Goal: Transaction & Acquisition: Purchase product/service

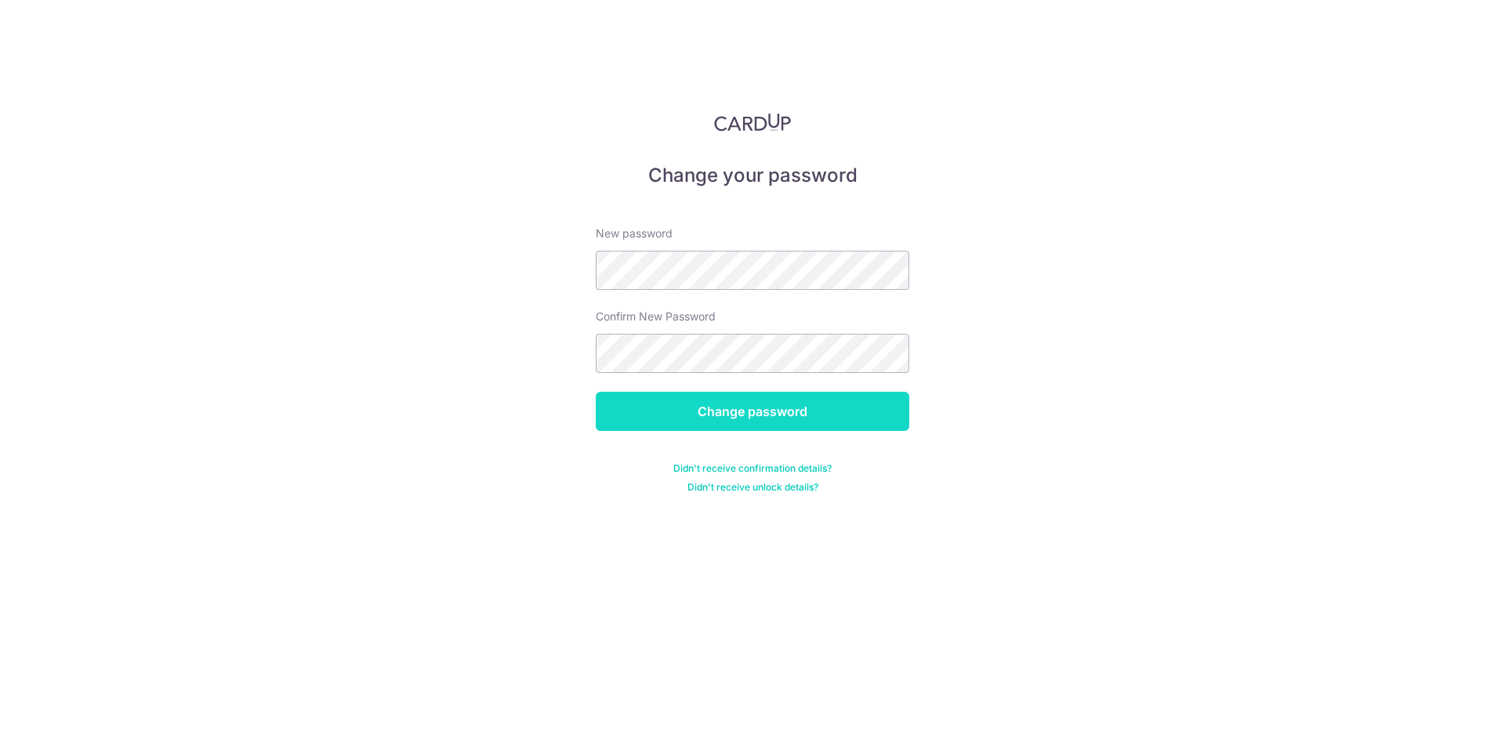
click at [716, 404] on input "Change password" at bounding box center [752, 411] width 313 height 39
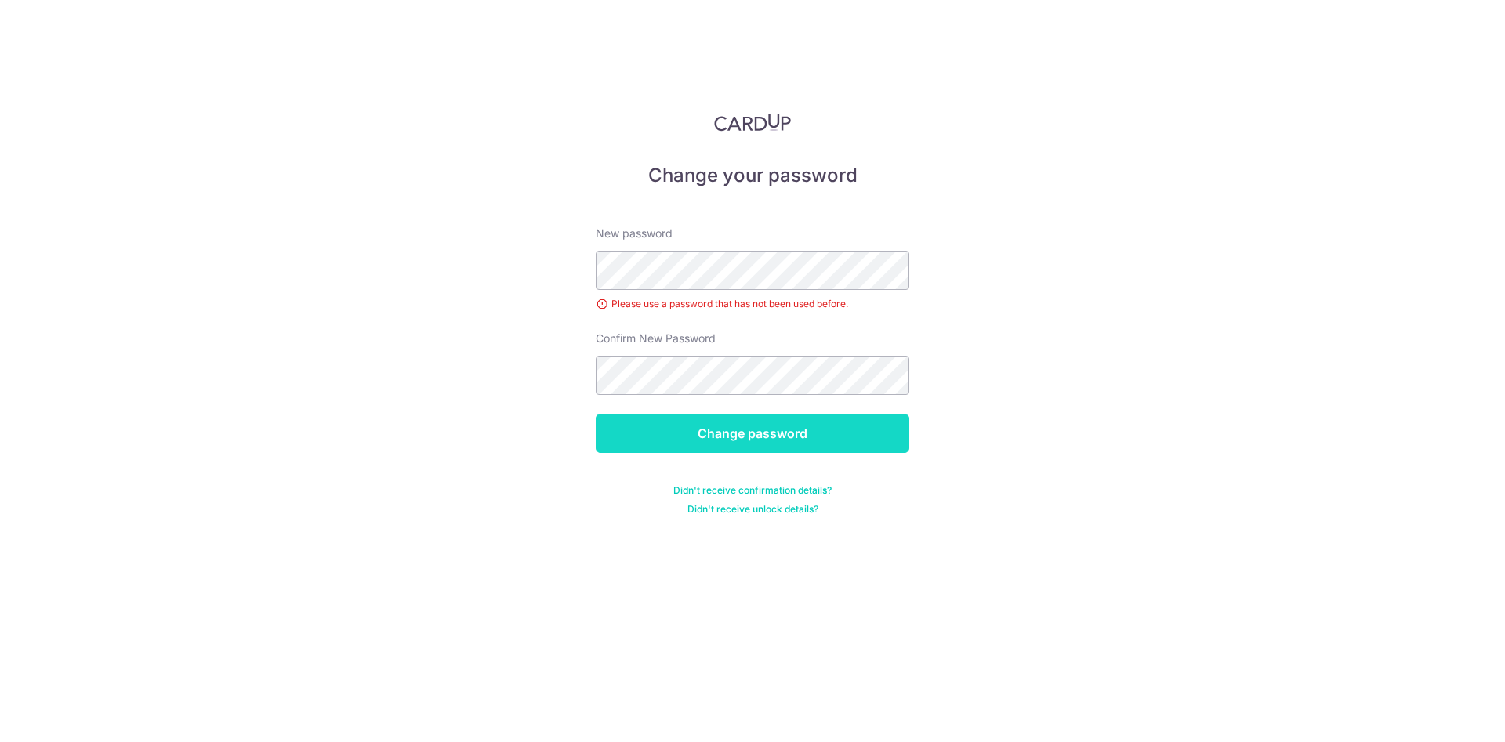
click at [754, 434] on input "Change password" at bounding box center [752, 433] width 313 height 39
click at [781, 440] on input "Change password" at bounding box center [752, 433] width 313 height 39
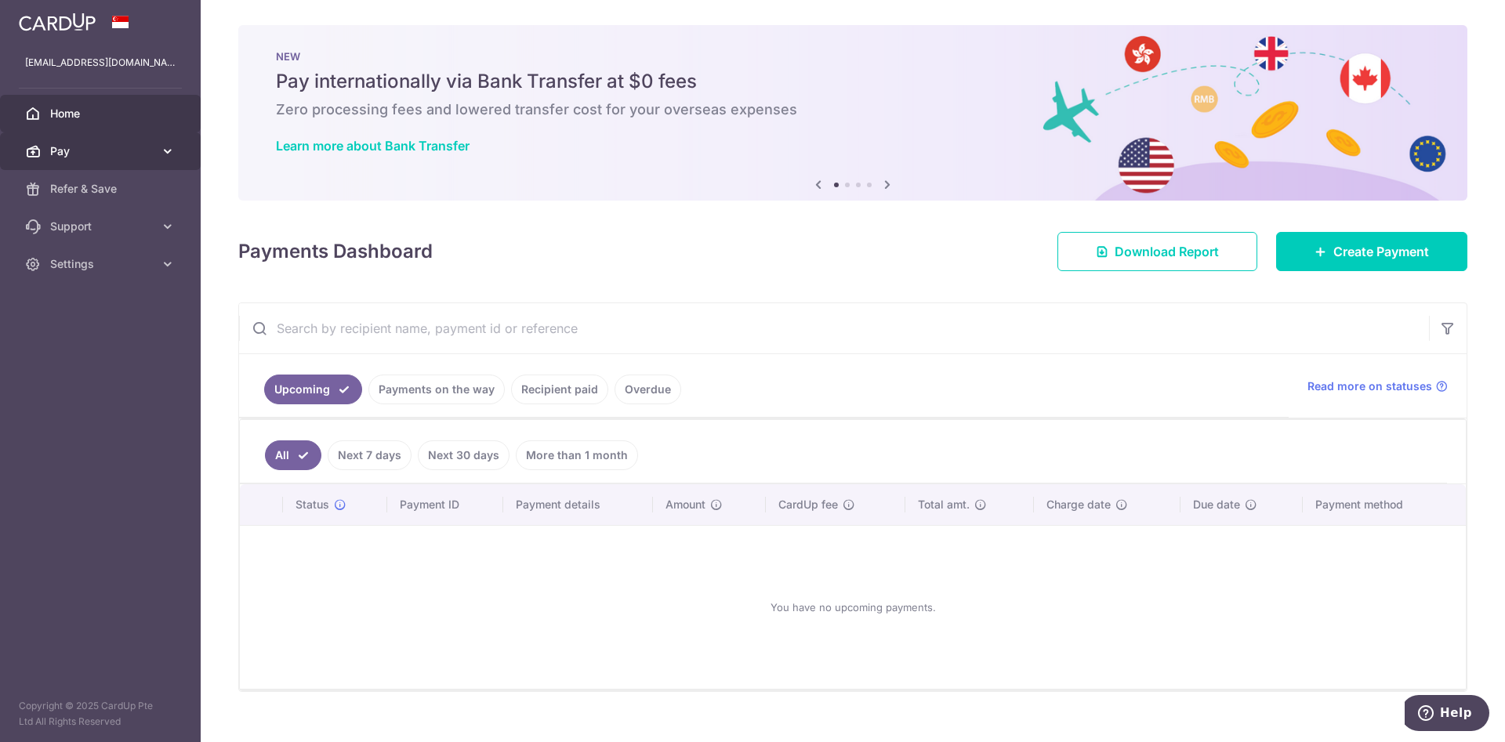
click at [110, 158] on span "Pay" at bounding box center [101, 151] width 103 height 16
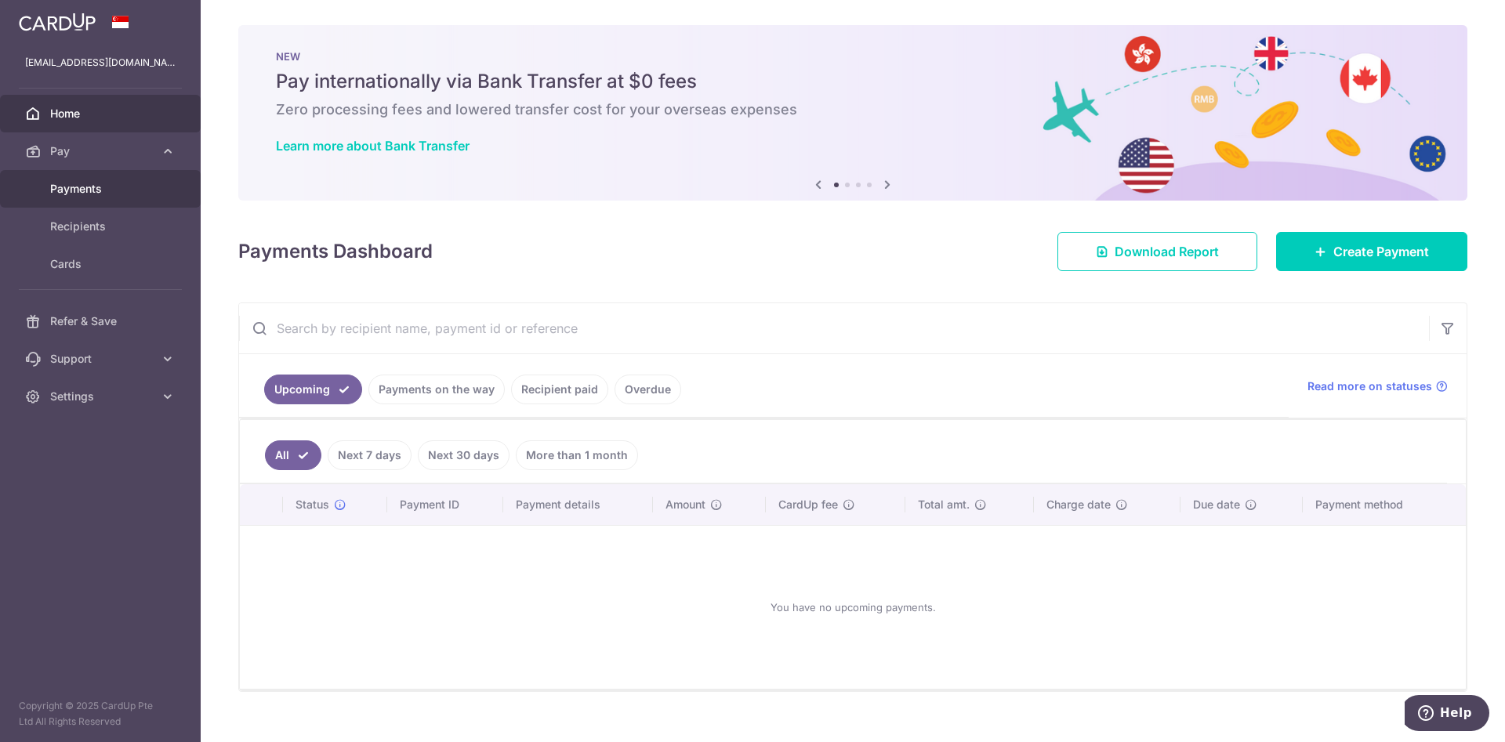
click at [102, 192] on span "Payments" at bounding box center [101, 189] width 103 height 16
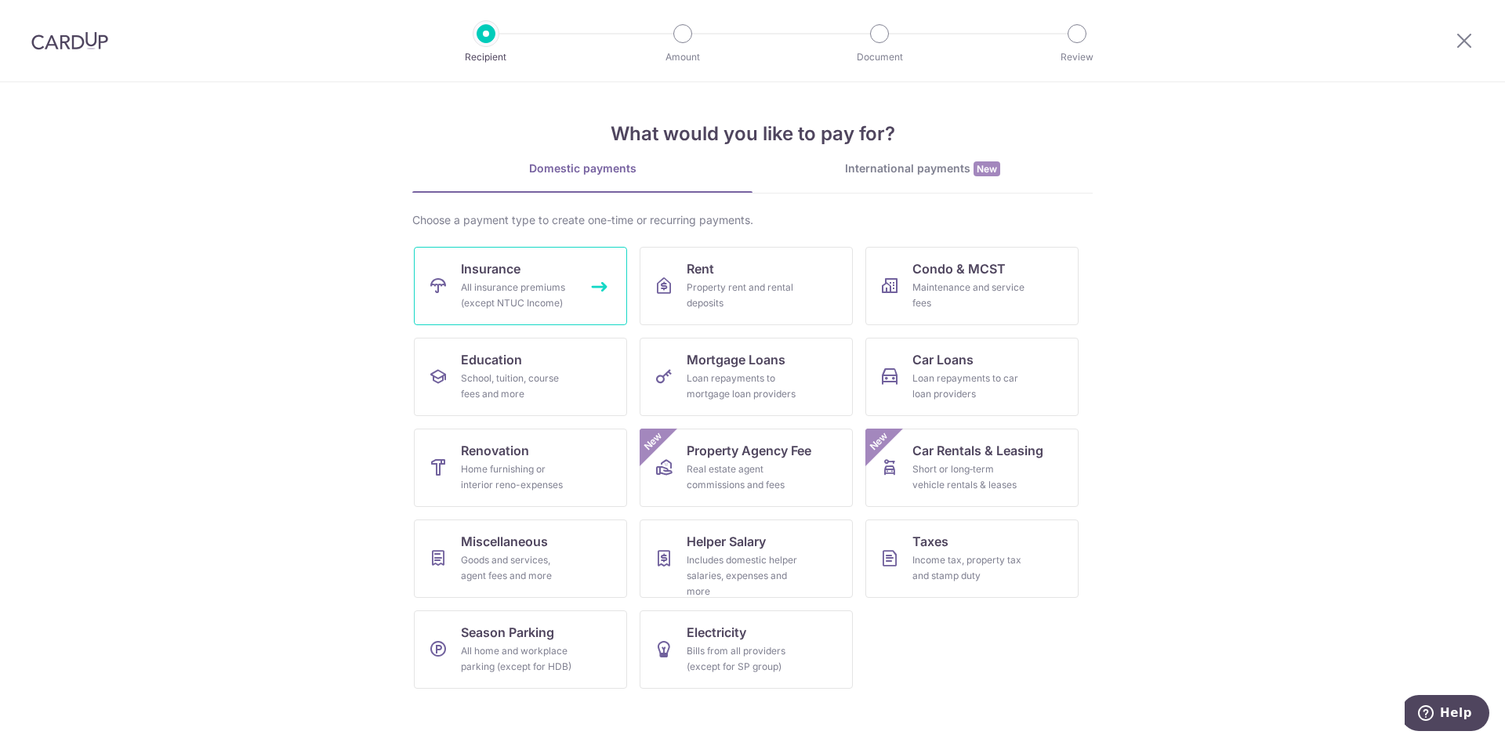
click at [526, 292] on div "All insurance premiums (except NTUC Income)" at bounding box center [517, 295] width 113 height 31
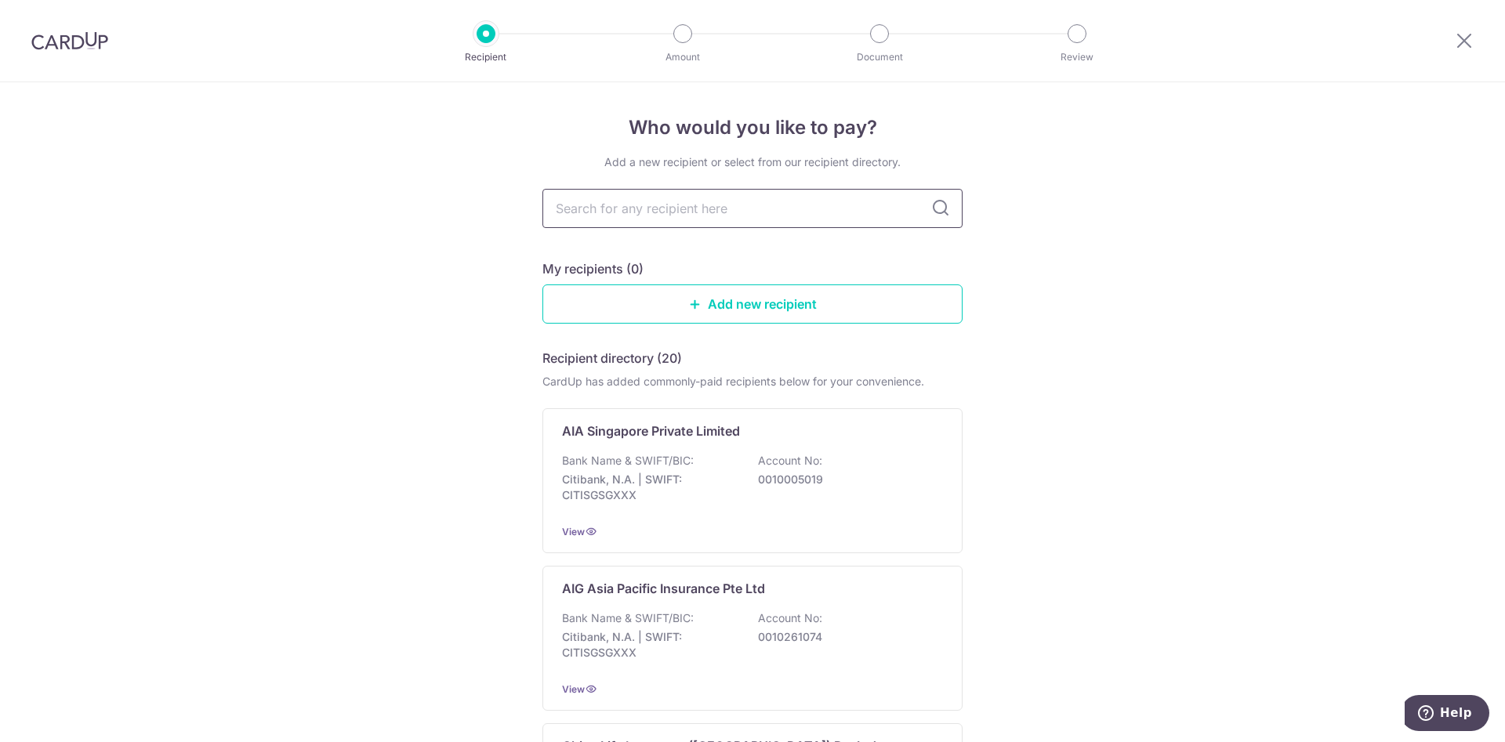
click at [658, 194] on input "text" at bounding box center [752, 208] width 420 height 39
click at [652, 205] on input "text" at bounding box center [752, 208] width 420 height 39
click at [674, 436] on p "AIA Singapore Private Limited" at bounding box center [651, 431] width 178 height 19
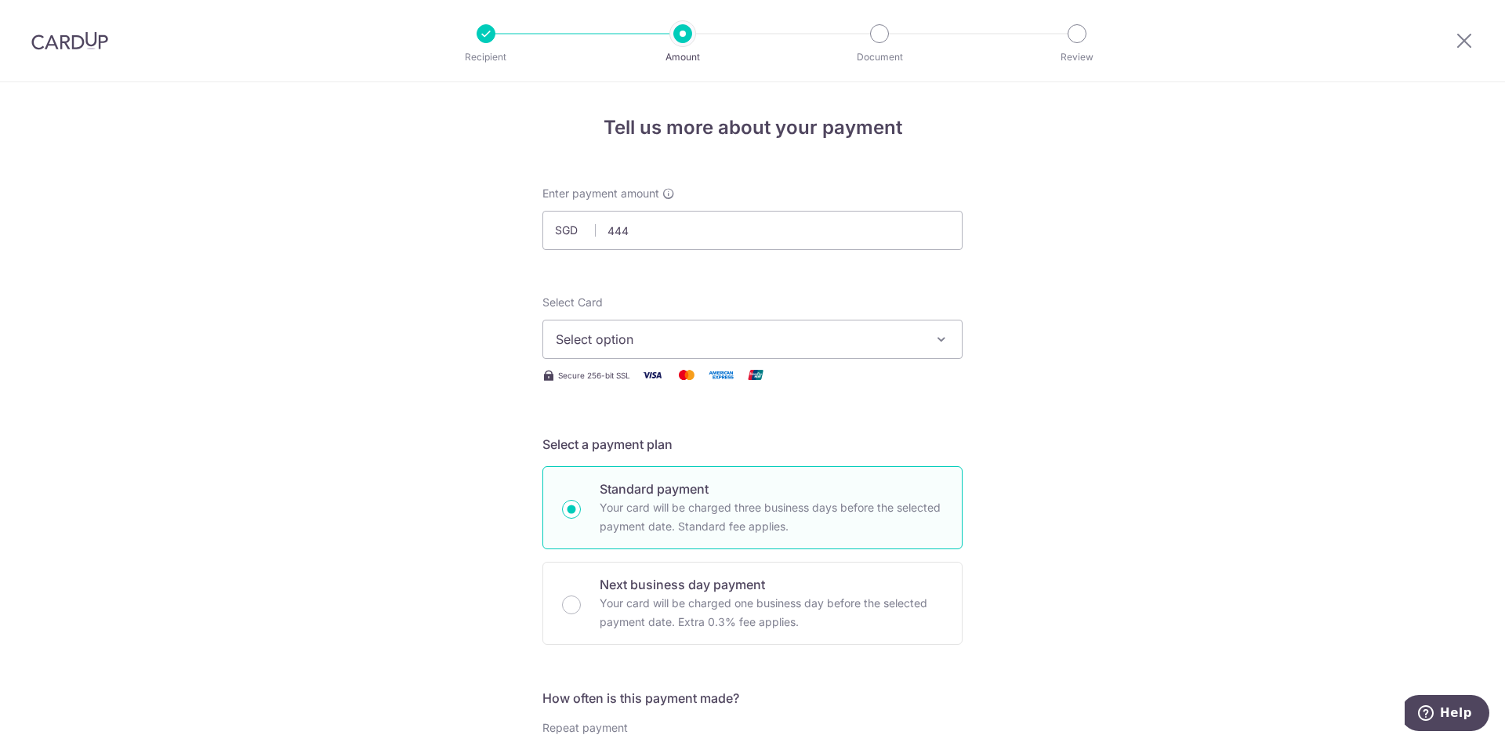
type input "444.00"
click at [672, 341] on span "Select option" at bounding box center [738, 339] width 365 height 19
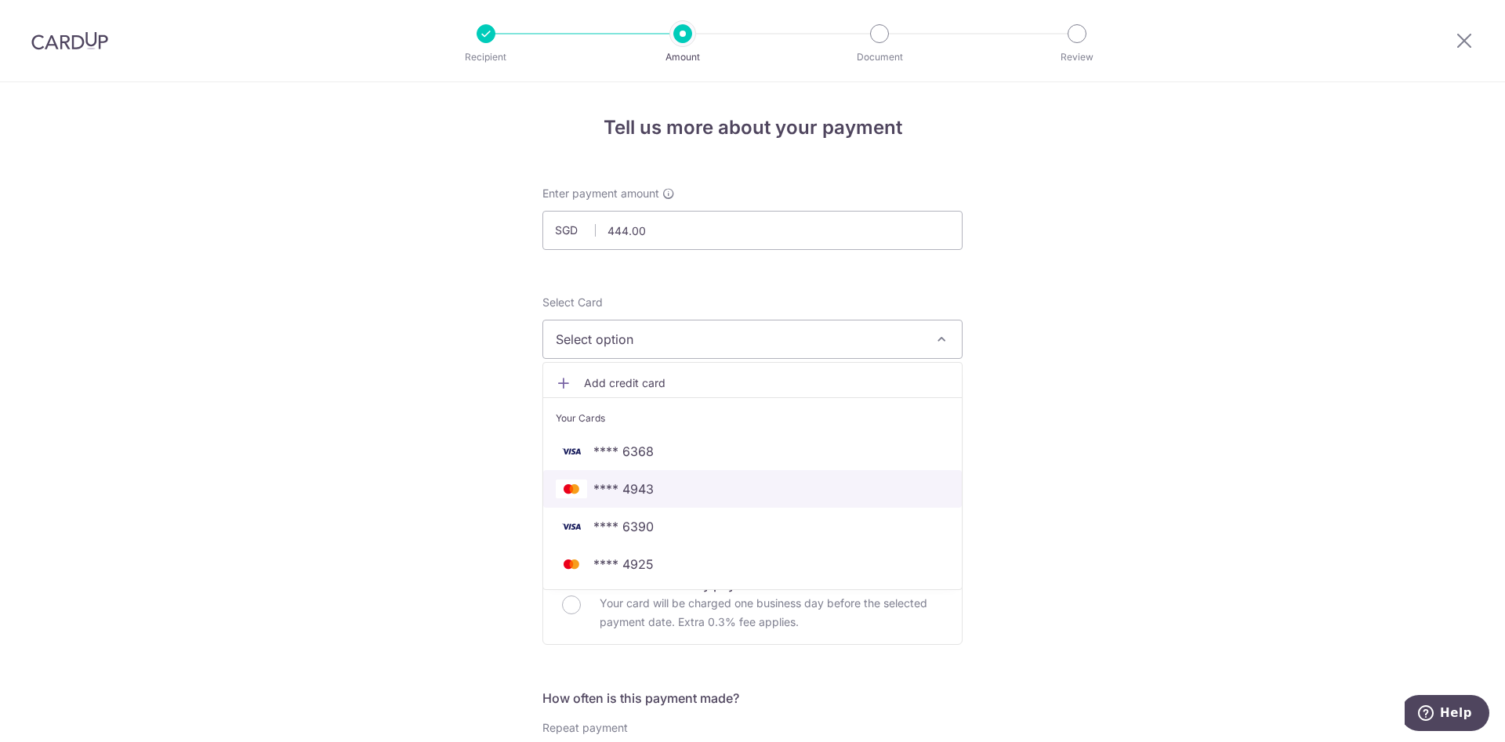
click at [689, 477] on link "**** 4943" at bounding box center [752, 489] width 419 height 38
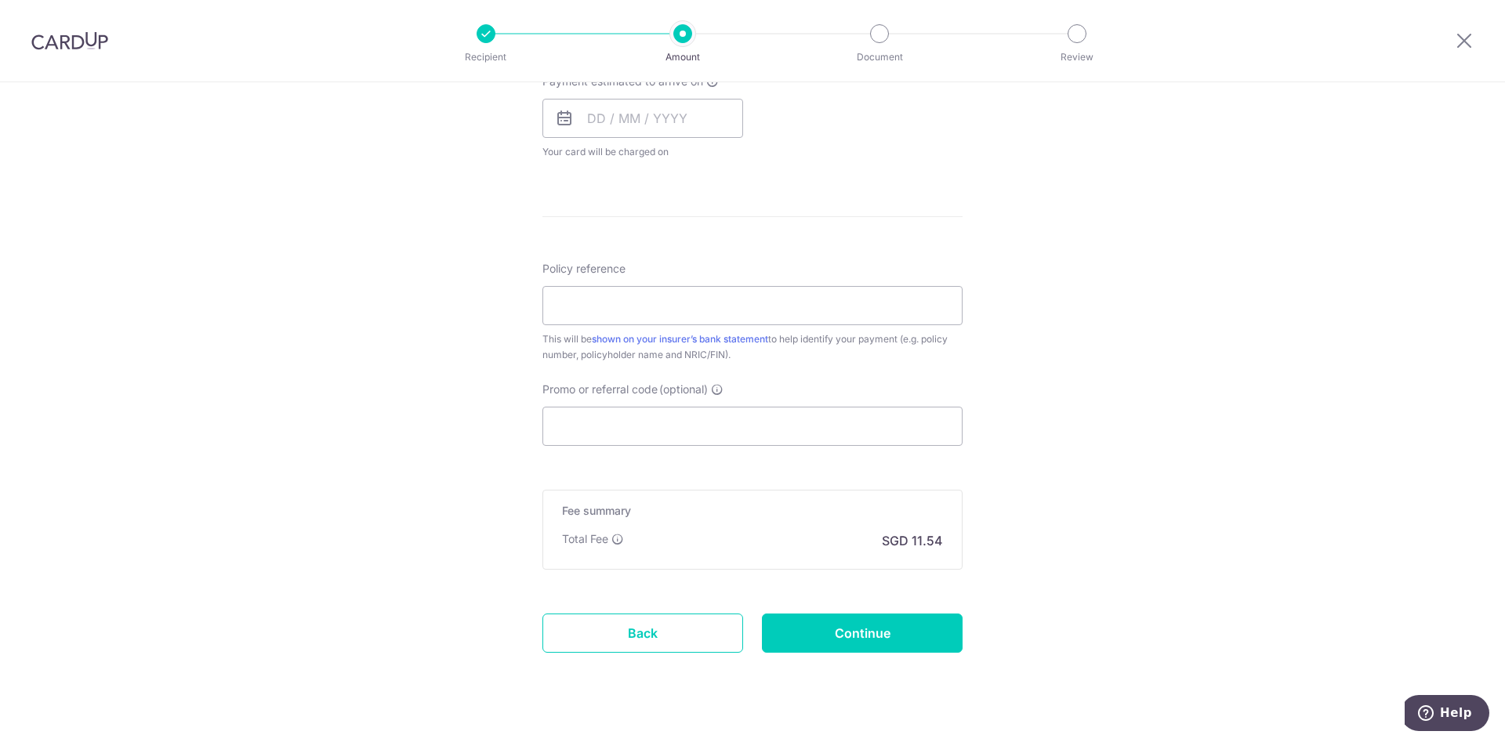
scroll to position [758, 0]
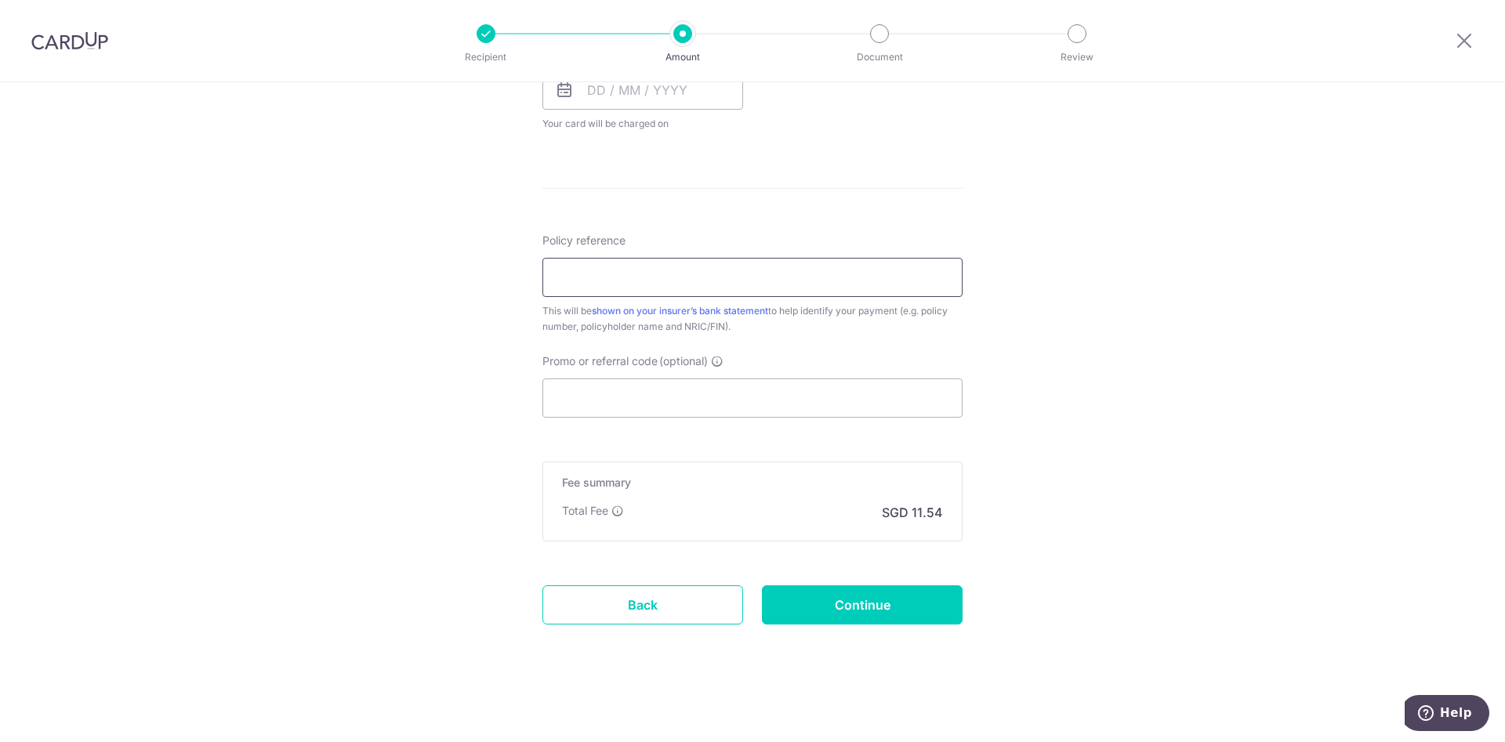
click at [608, 279] on input "Policy reference" at bounding box center [752, 277] width 420 height 39
type input "L53"
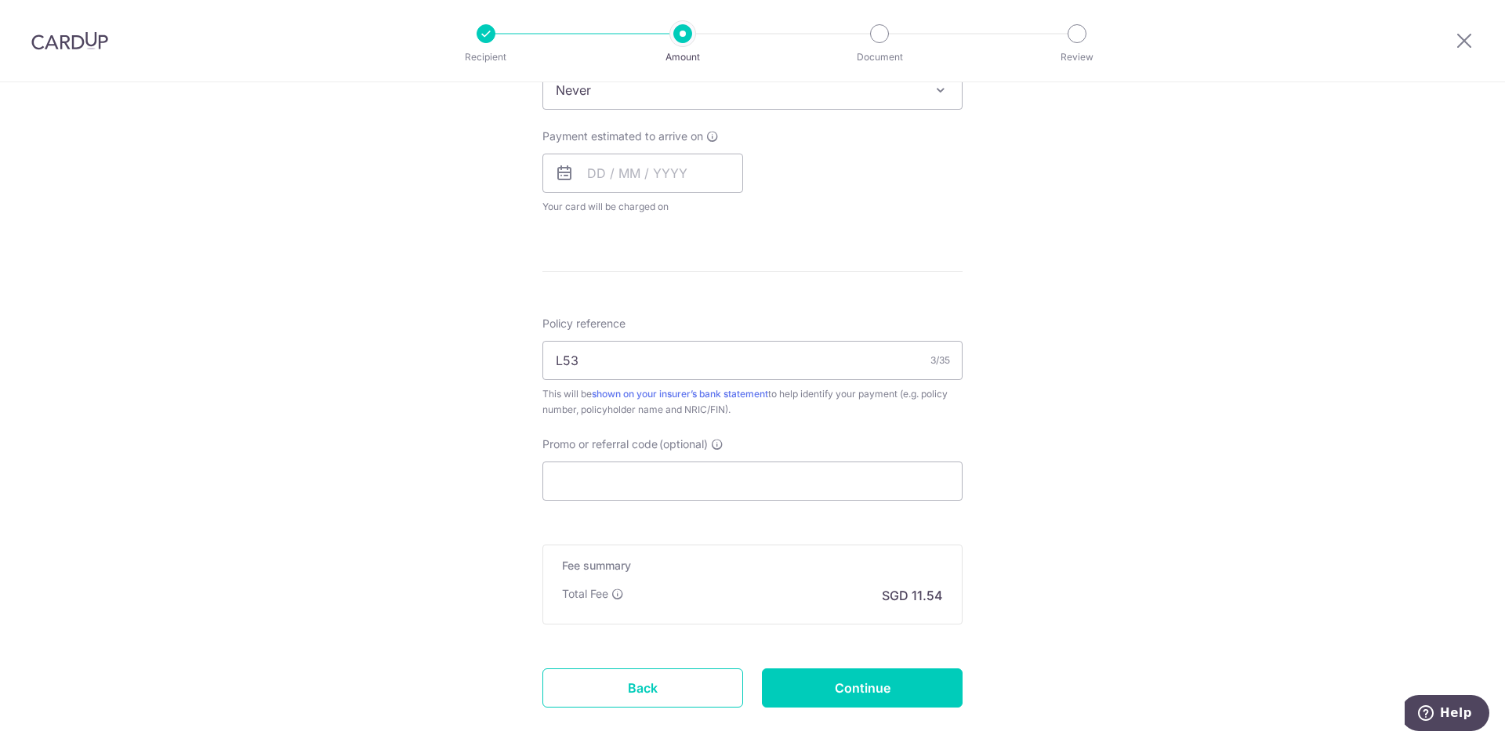
scroll to position [678, 0]
click at [641, 173] on input "text" at bounding box center [642, 169] width 201 height 39
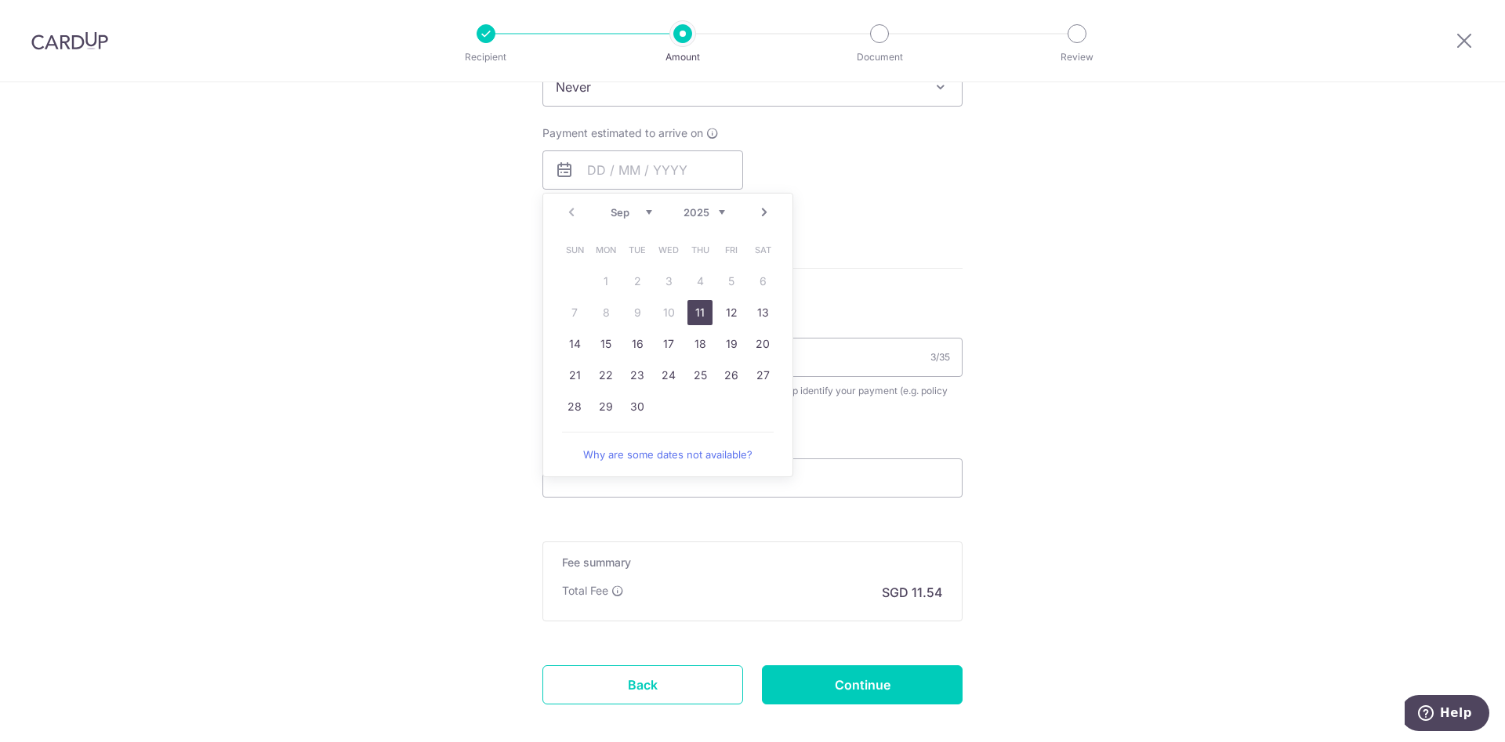
click at [763, 216] on link "Next" at bounding box center [764, 212] width 19 height 19
click at [730, 275] on link "3" at bounding box center [731, 281] width 25 height 25
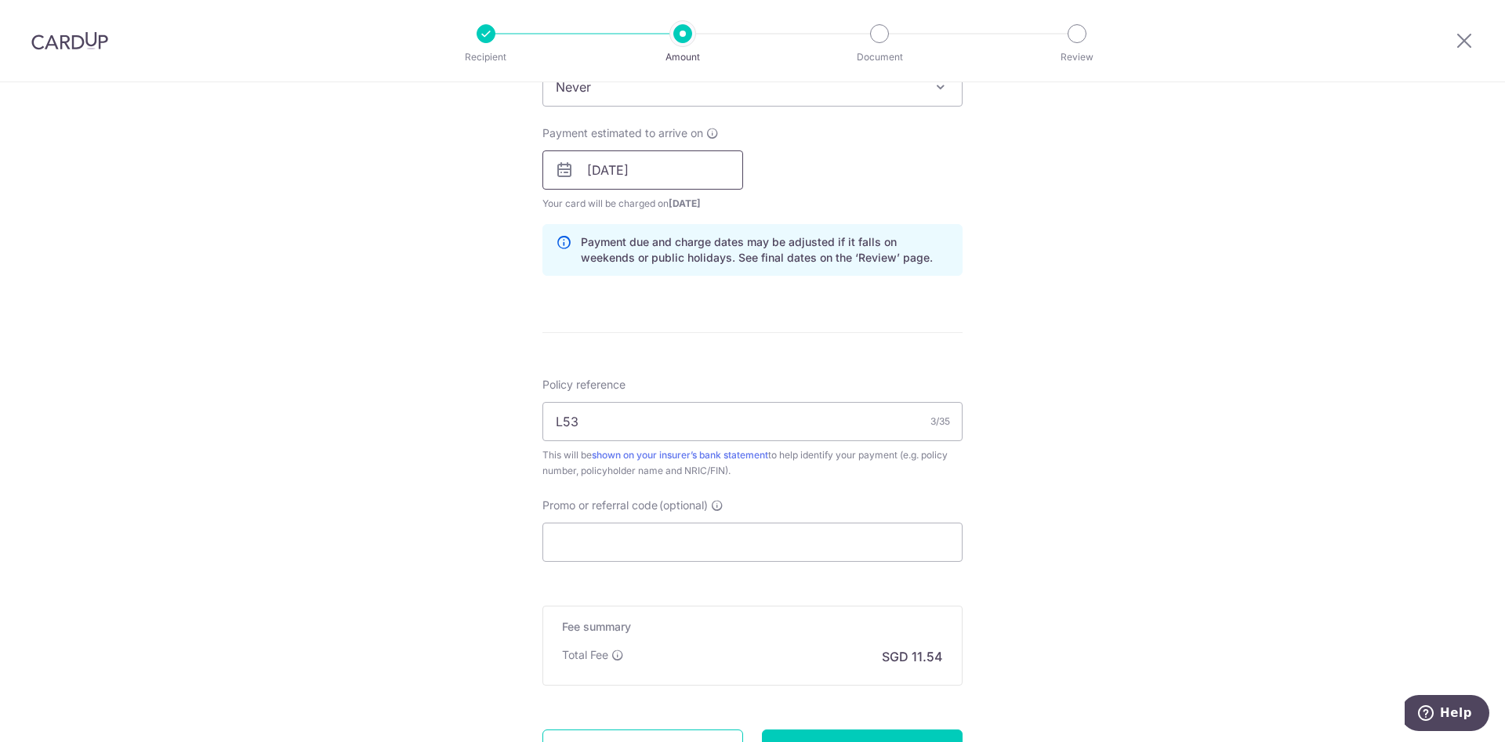
click at [734, 177] on input "03/10/2025" at bounding box center [642, 169] width 201 height 39
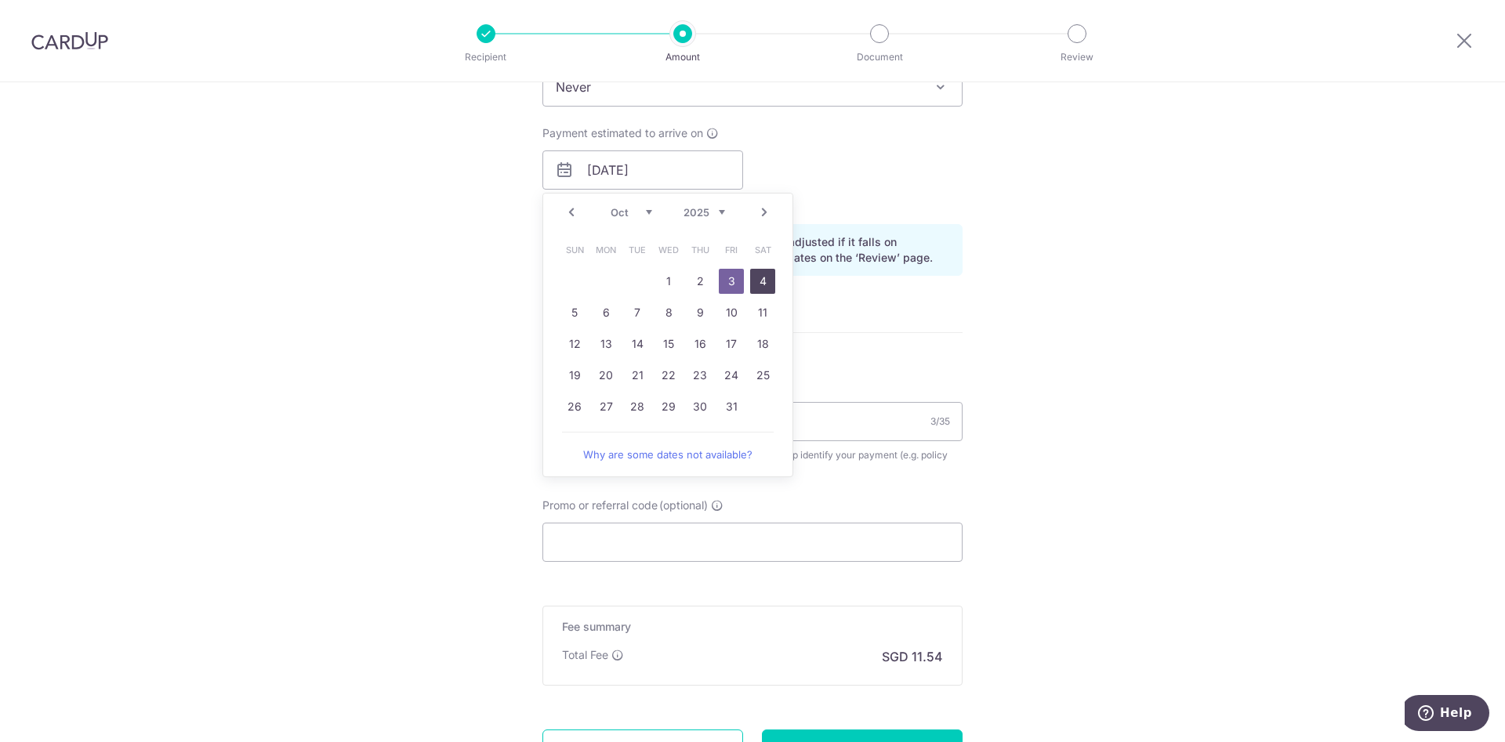
click at [755, 284] on link "4" at bounding box center [762, 281] width 25 height 25
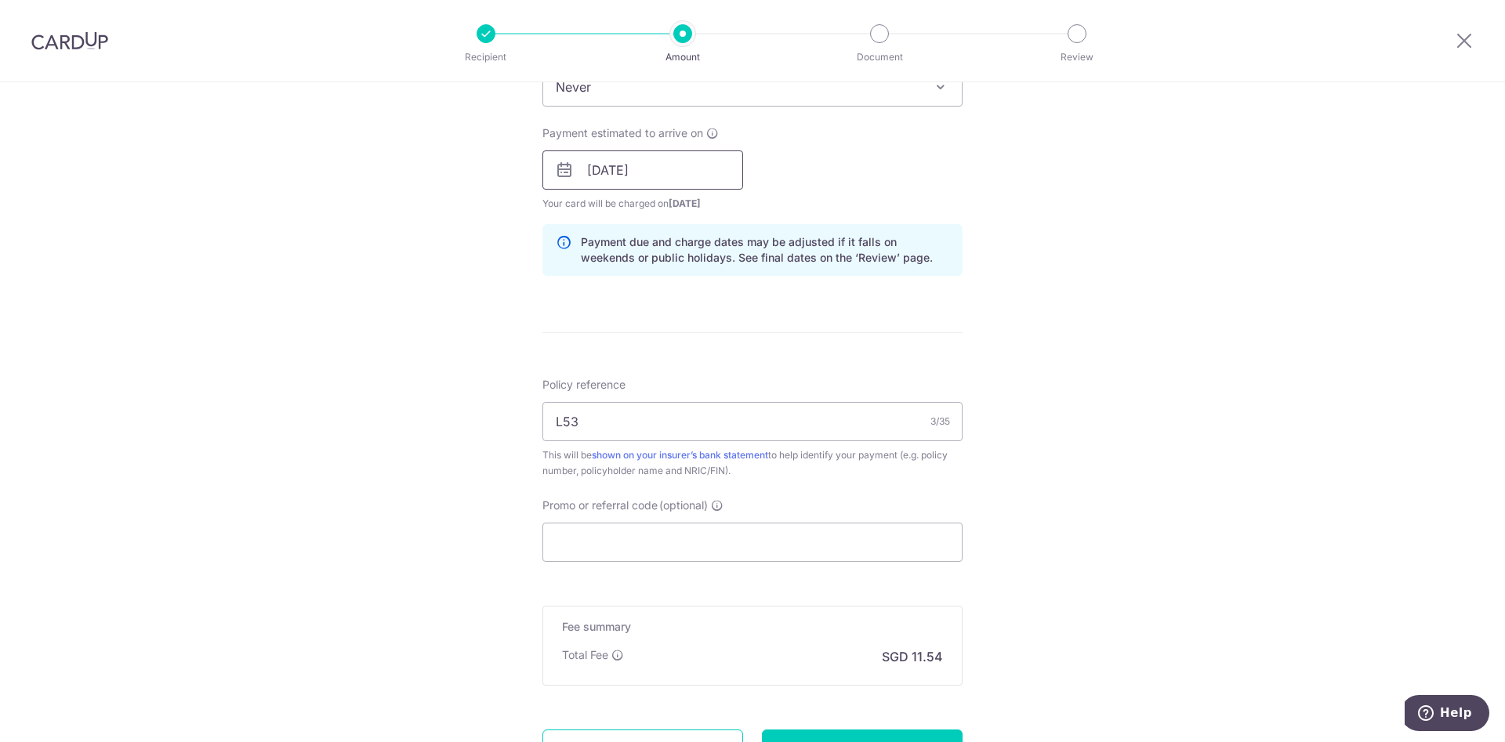
click at [716, 172] on input "04/10/2025" at bounding box center [642, 169] width 201 height 39
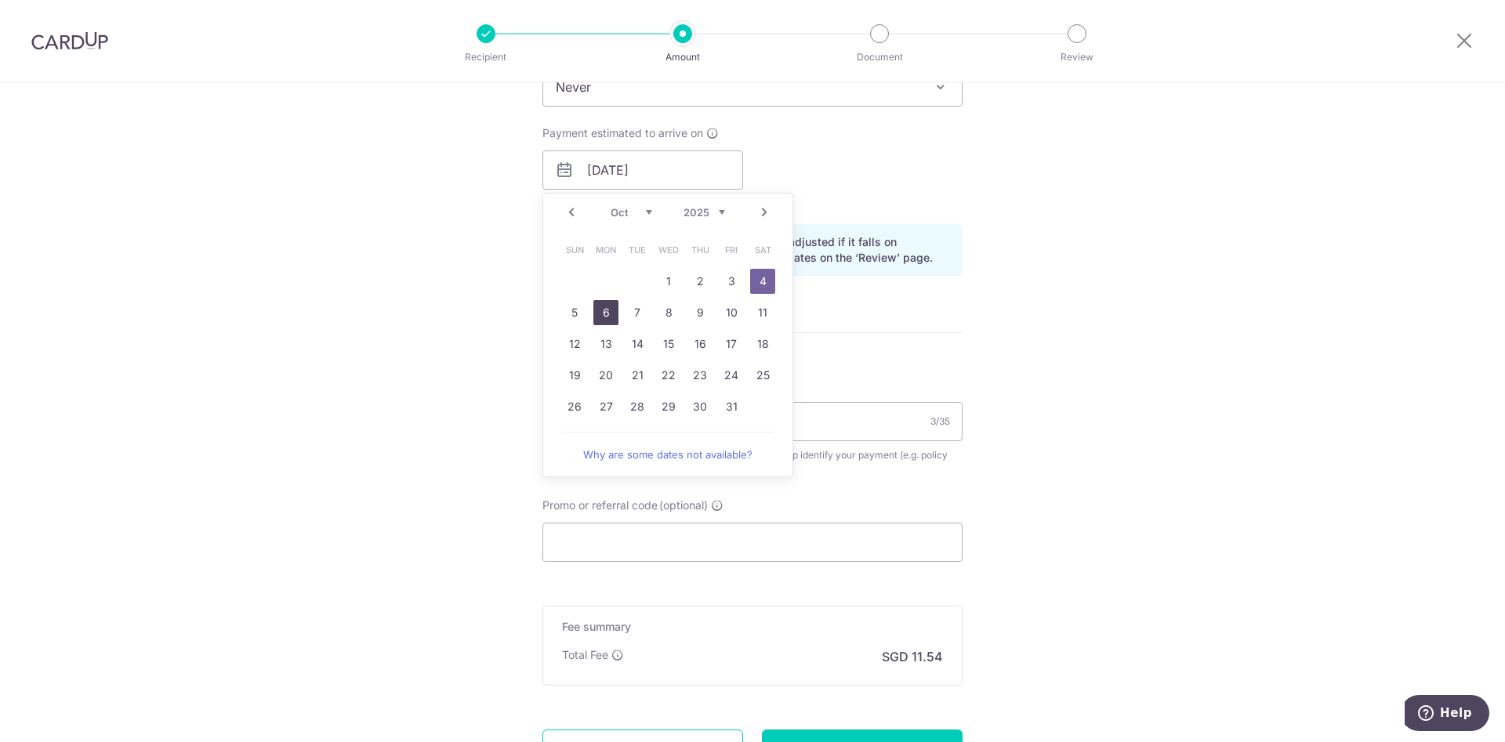
click at [601, 309] on link "6" at bounding box center [605, 312] width 25 height 25
type input "06/10/2025"
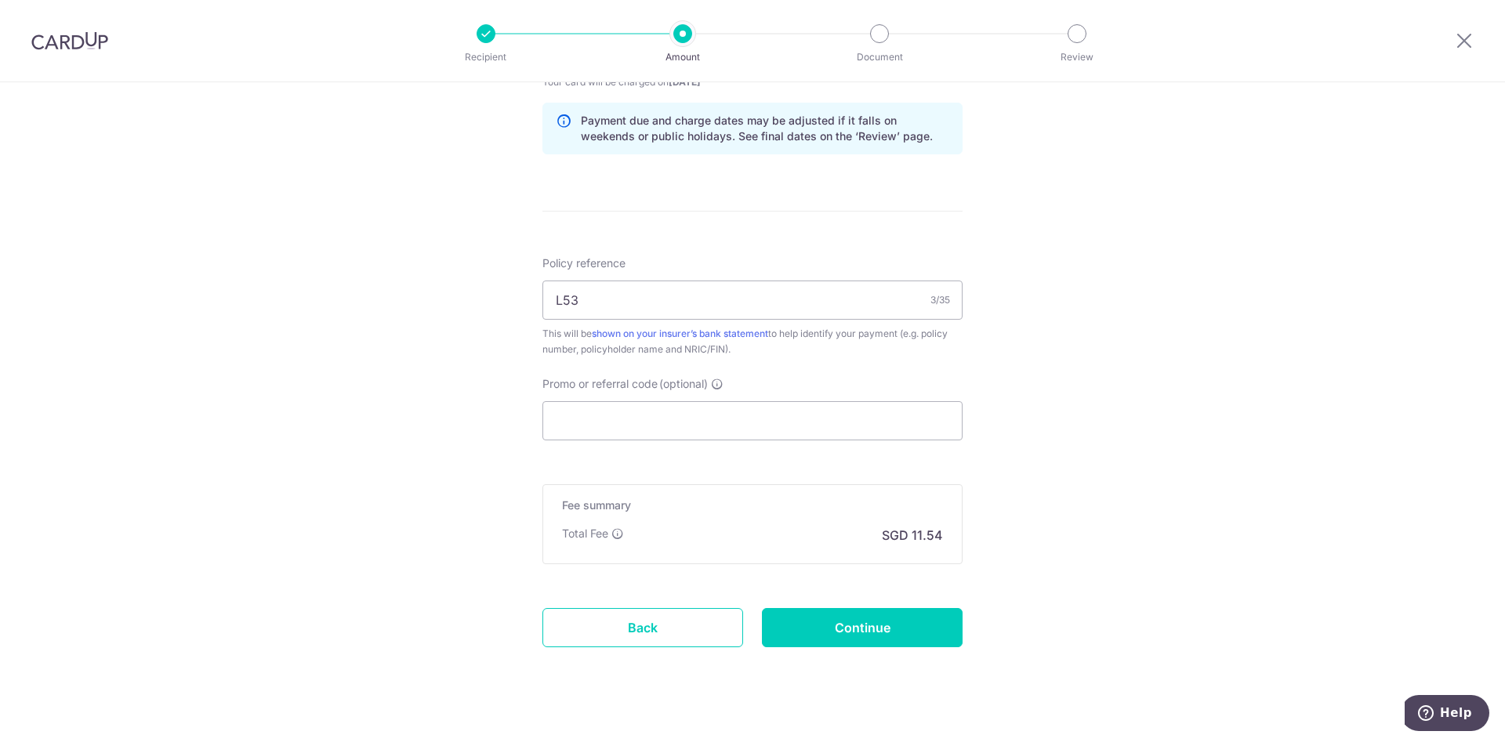
scroll to position [822, 0]
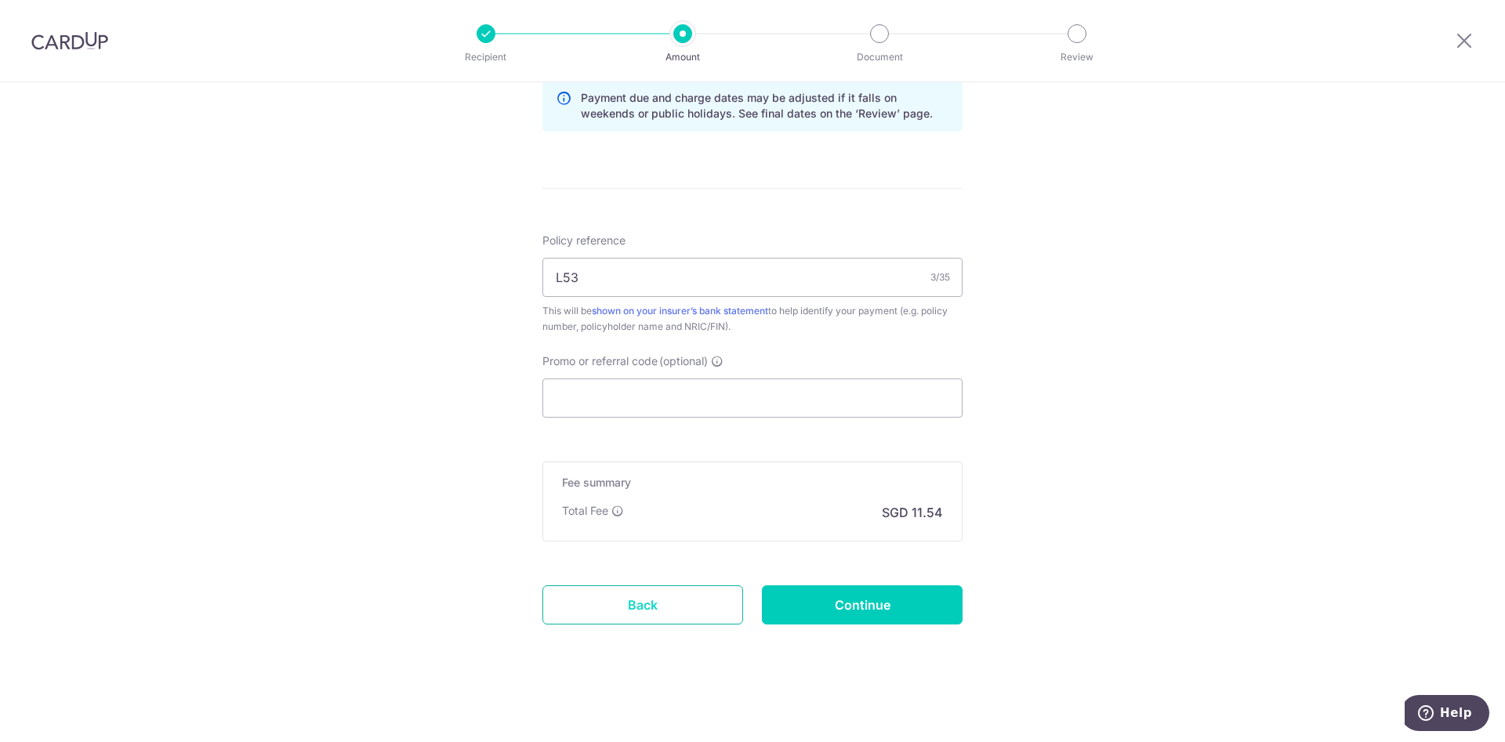
click at [675, 610] on link "Back" at bounding box center [642, 604] width 201 height 39
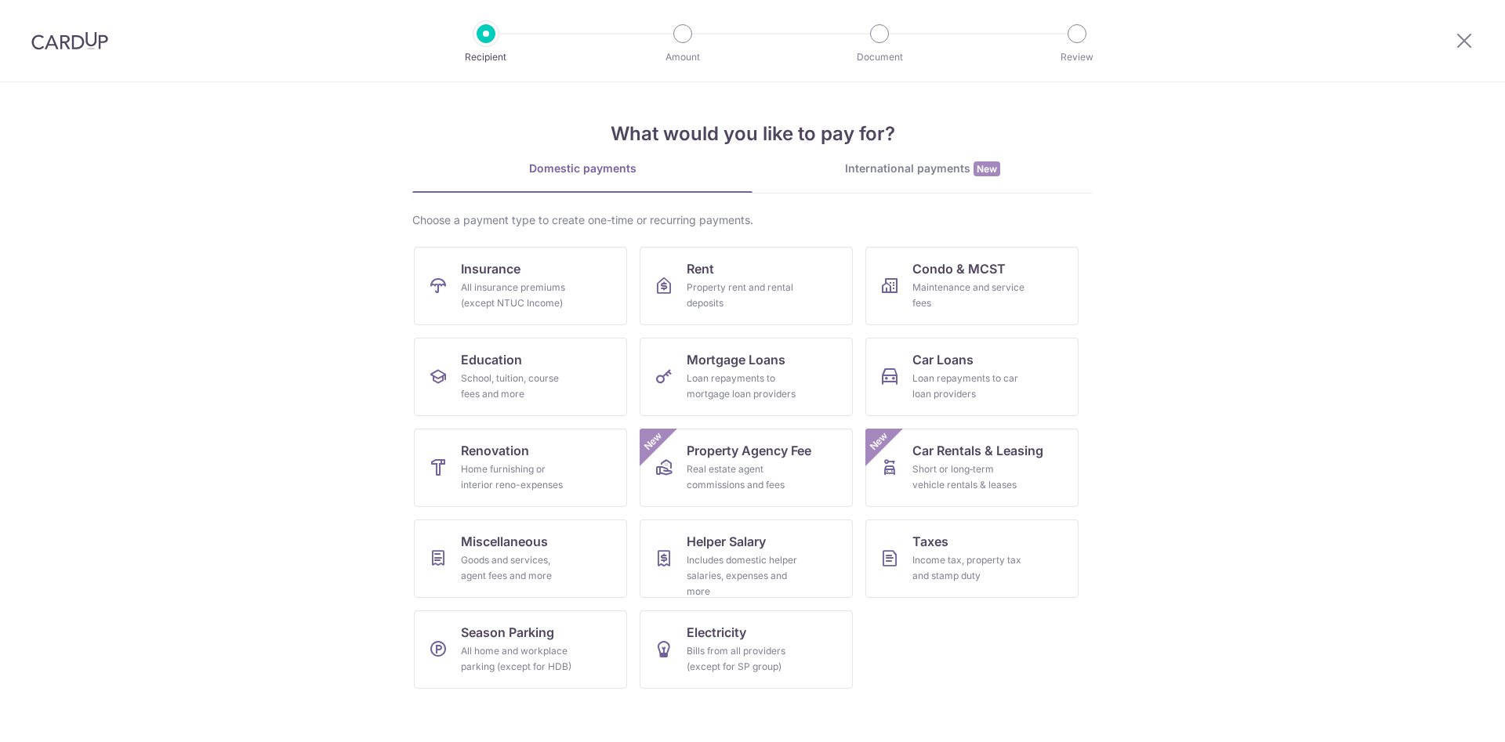
click at [81, 49] on img at bounding box center [69, 40] width 77 height 19
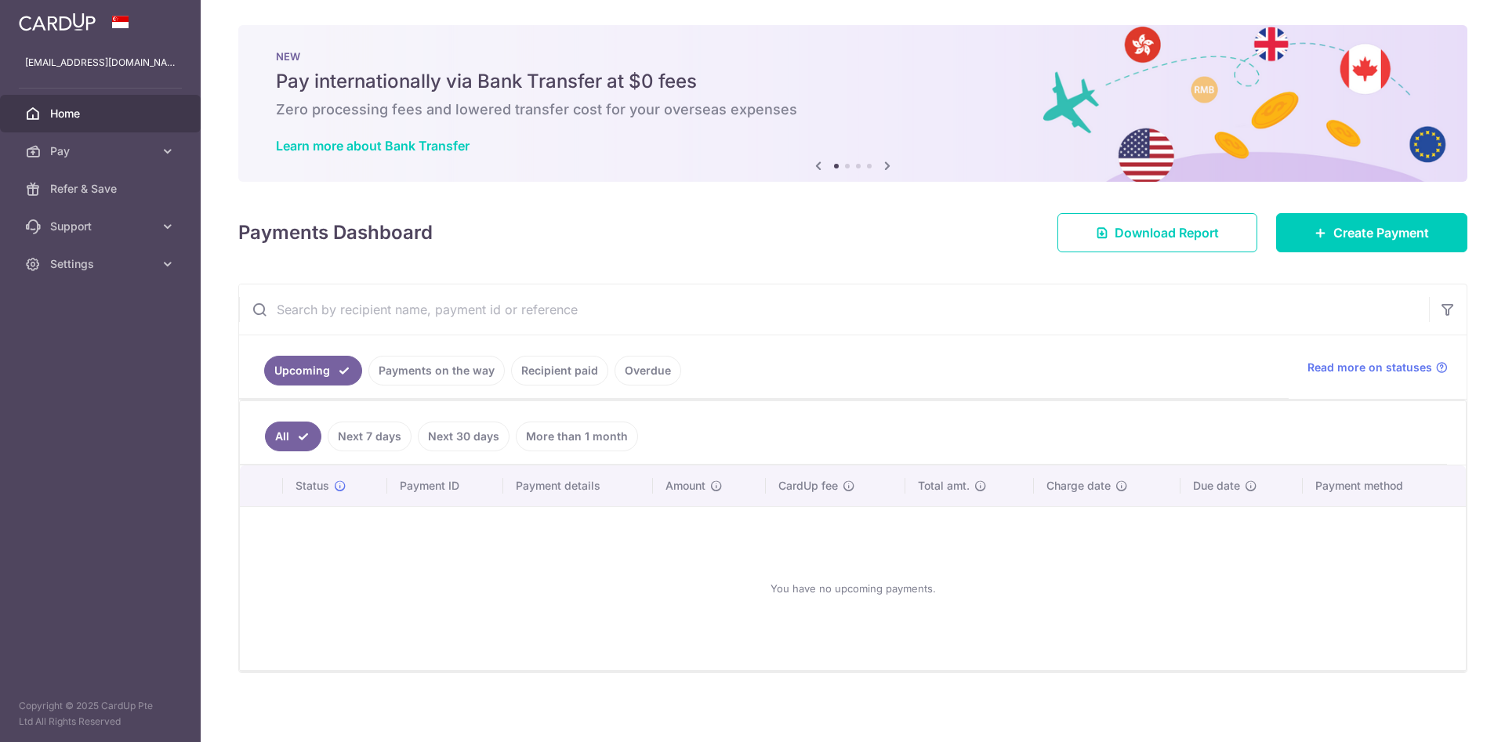
click at [442, 439] on link "Next 30 days" at bounding box center [464, 437] width 92 height 30
click at [553, 433] on link "More than 1 month" at bounding box center [577, 437] width 122 height 30
click at [288, 438] on link "All" at bounding box center [282, 437] width 34 height 30
click at [424, 375] on link "Payments on the way" at bounding box center [436, 371] width 136 height 30
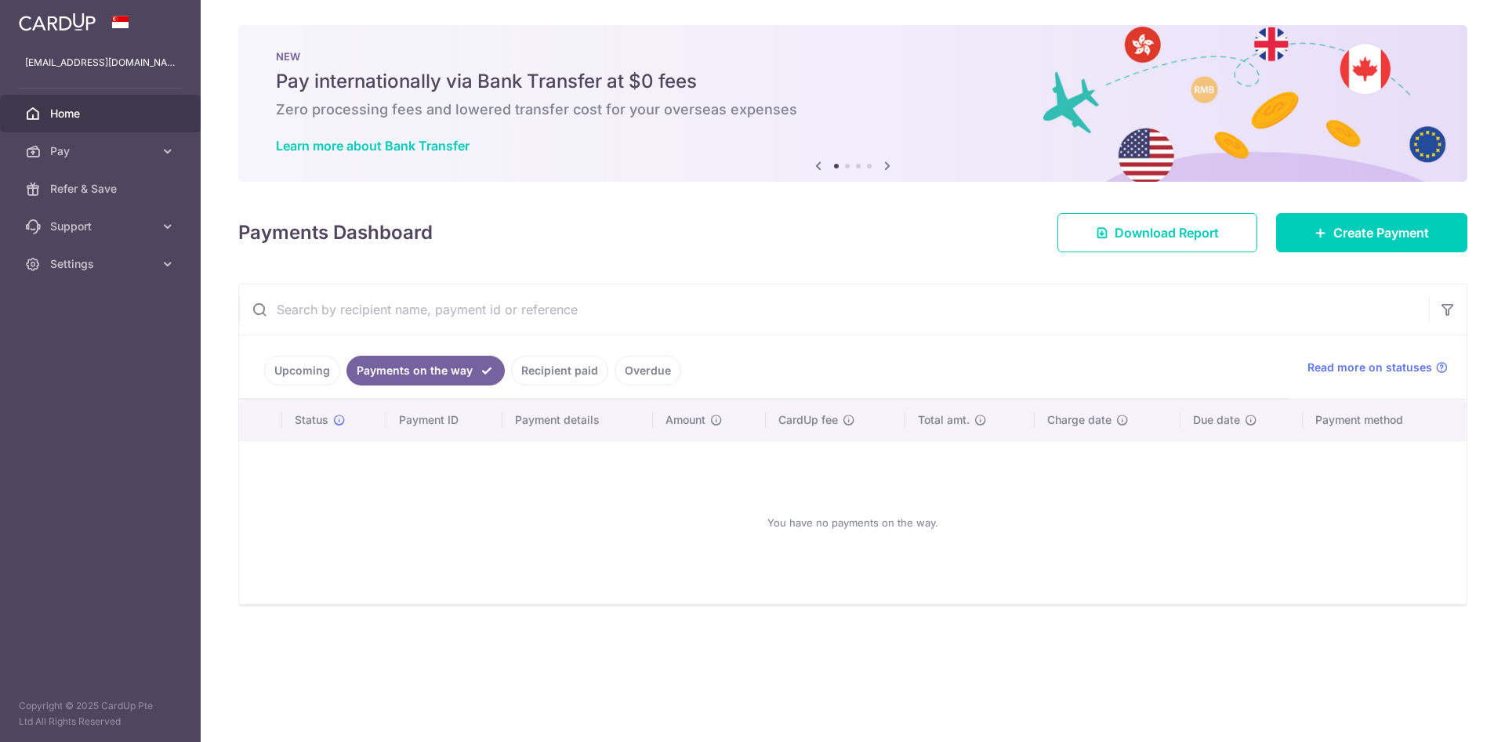
click at [545, 368] on link "Recipient paid" at bounding box center [559, 371] width 97 height 30
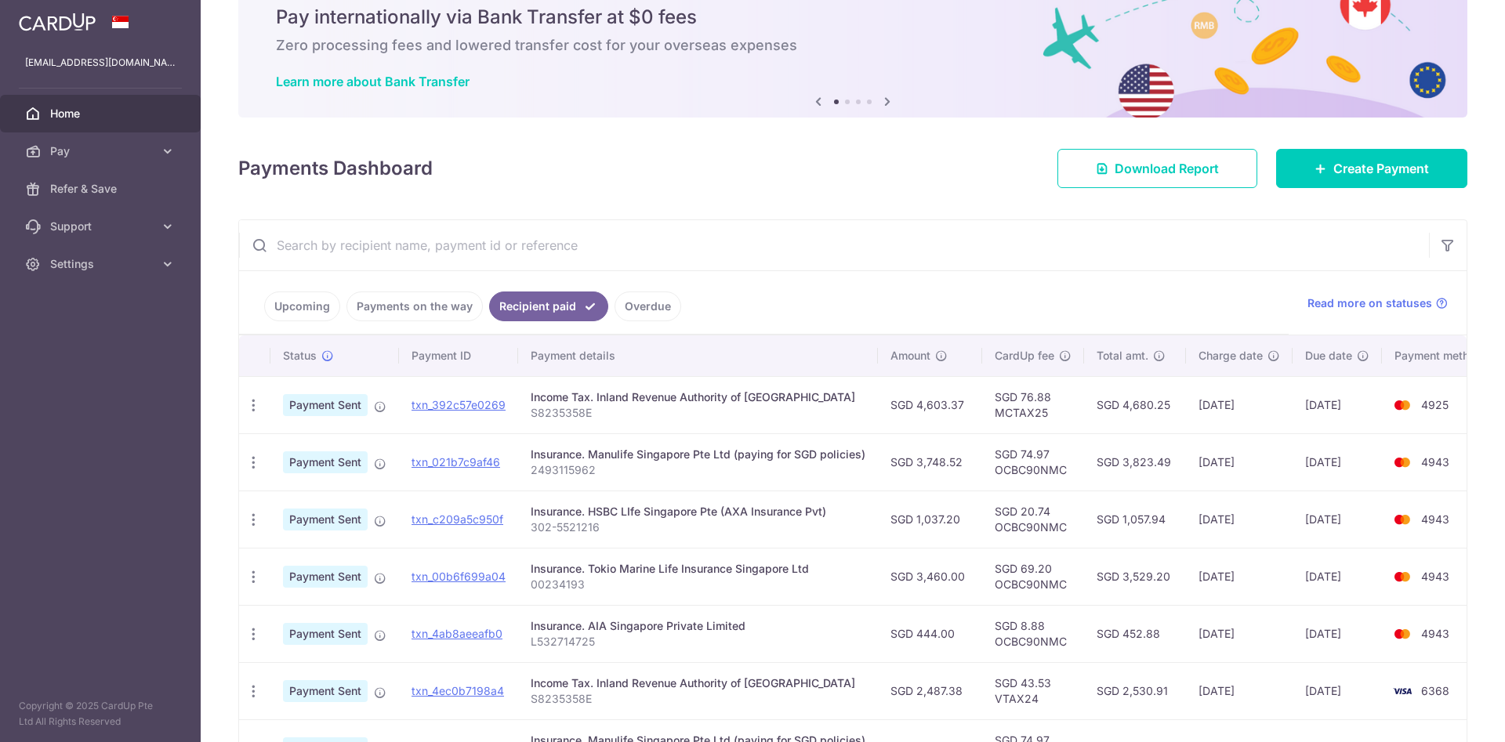
scroll to position [240, 0]
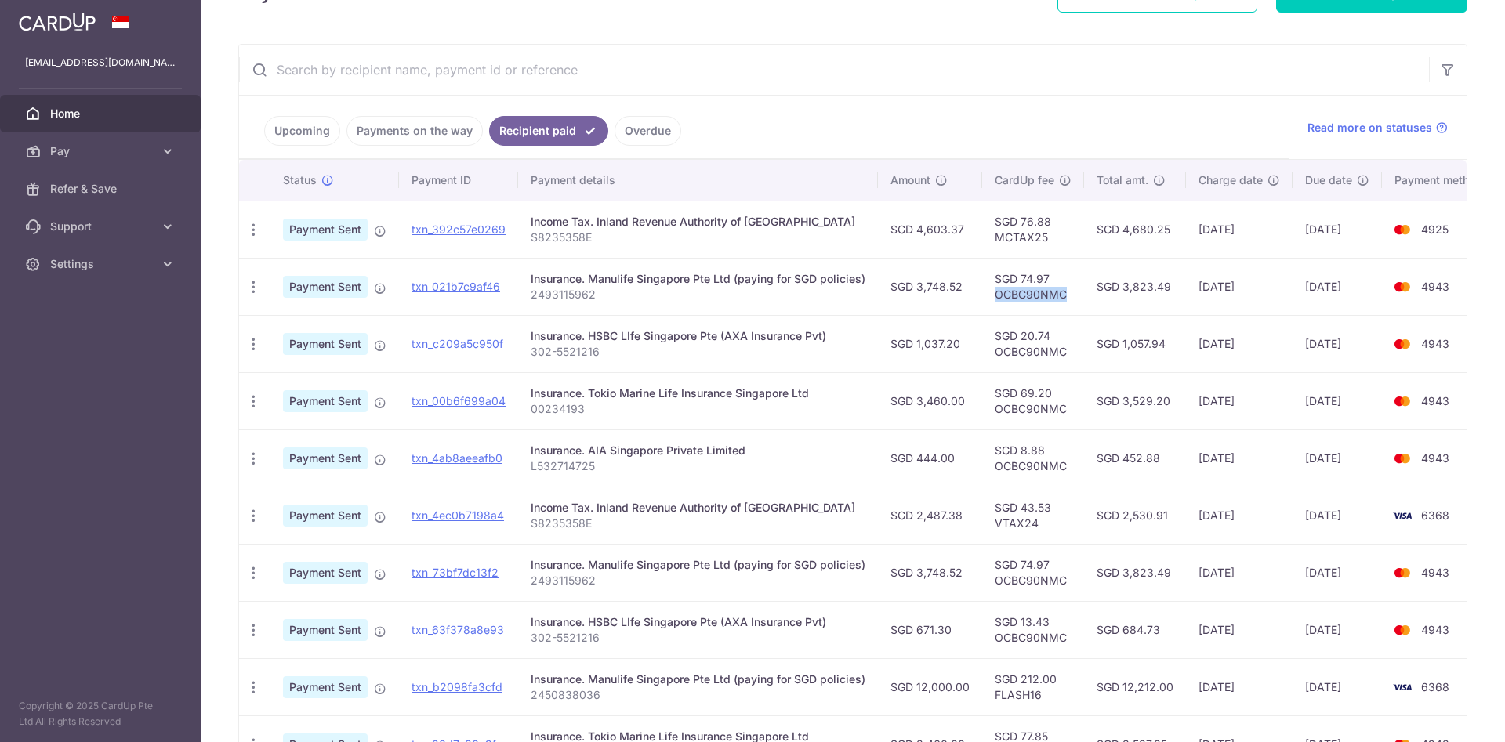
drag, startPoint x: 991, startPoint y: 293, endPoint x: 1059, endPoint y: 293, distance: 68.2
click at [1059, 293] on td "SGD 74.97 OCBC90NMC" at bounding box center [1033, 286] width 102 height 57
copy td "OCBC90NMC"
drag, startPoint x: 593, startPoint y: 468, endPoint x: 531, endPoint y: 469, distance: 61.9
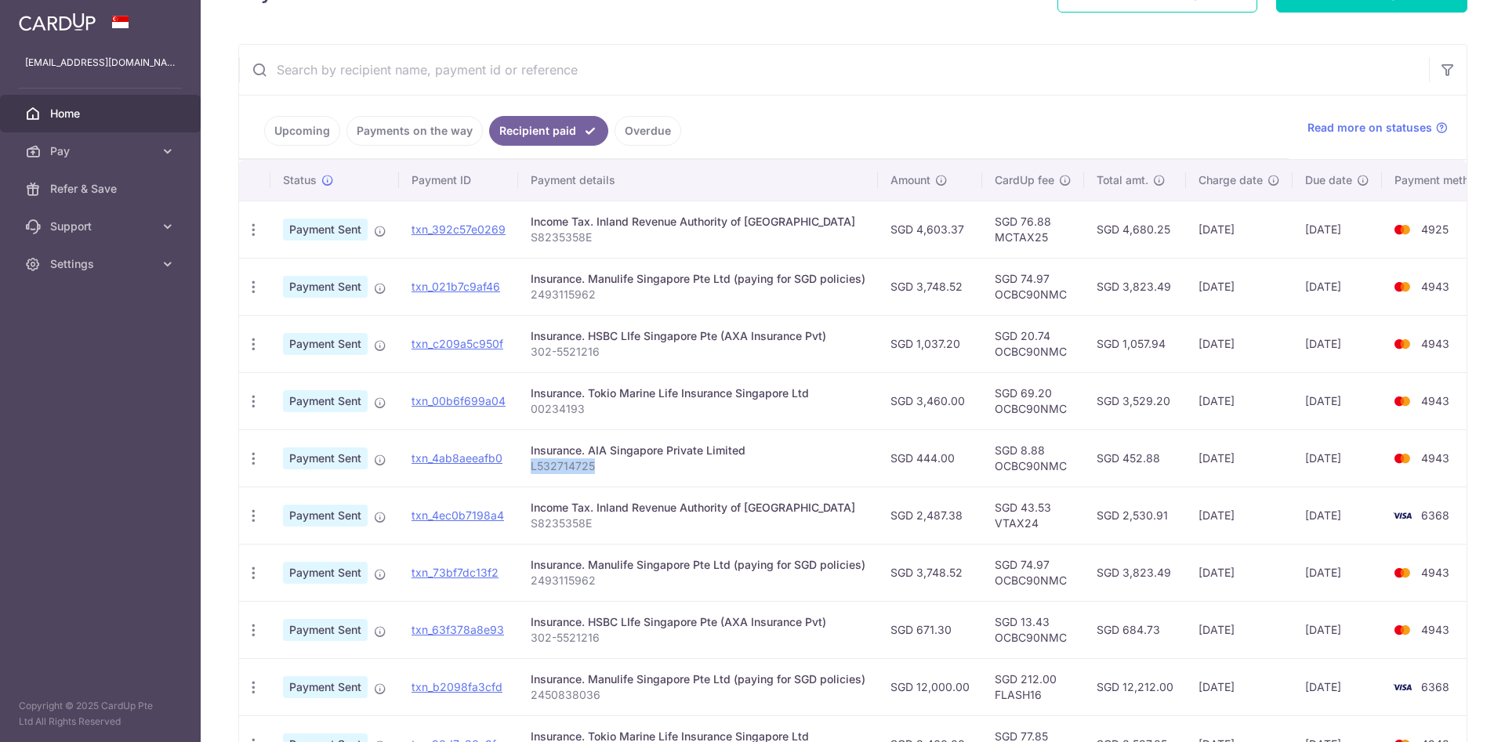
click at [531, 469] on p "L532714725" at bounding box center [698, 466] width 335 height 16
copy p "L532714725"
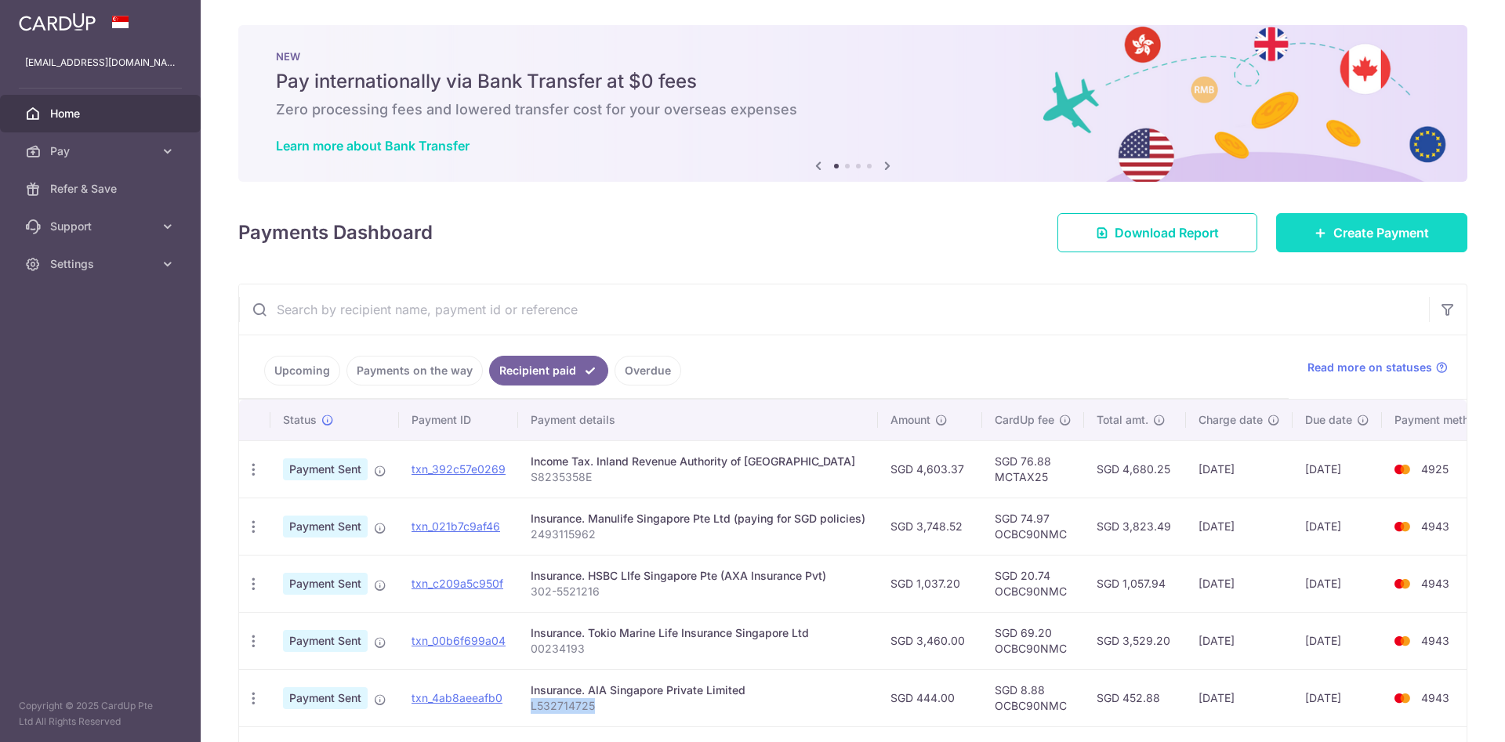
click at [1378, 238] on span "Create Payment" at bounding box center [1381, 232] width 96 height 19
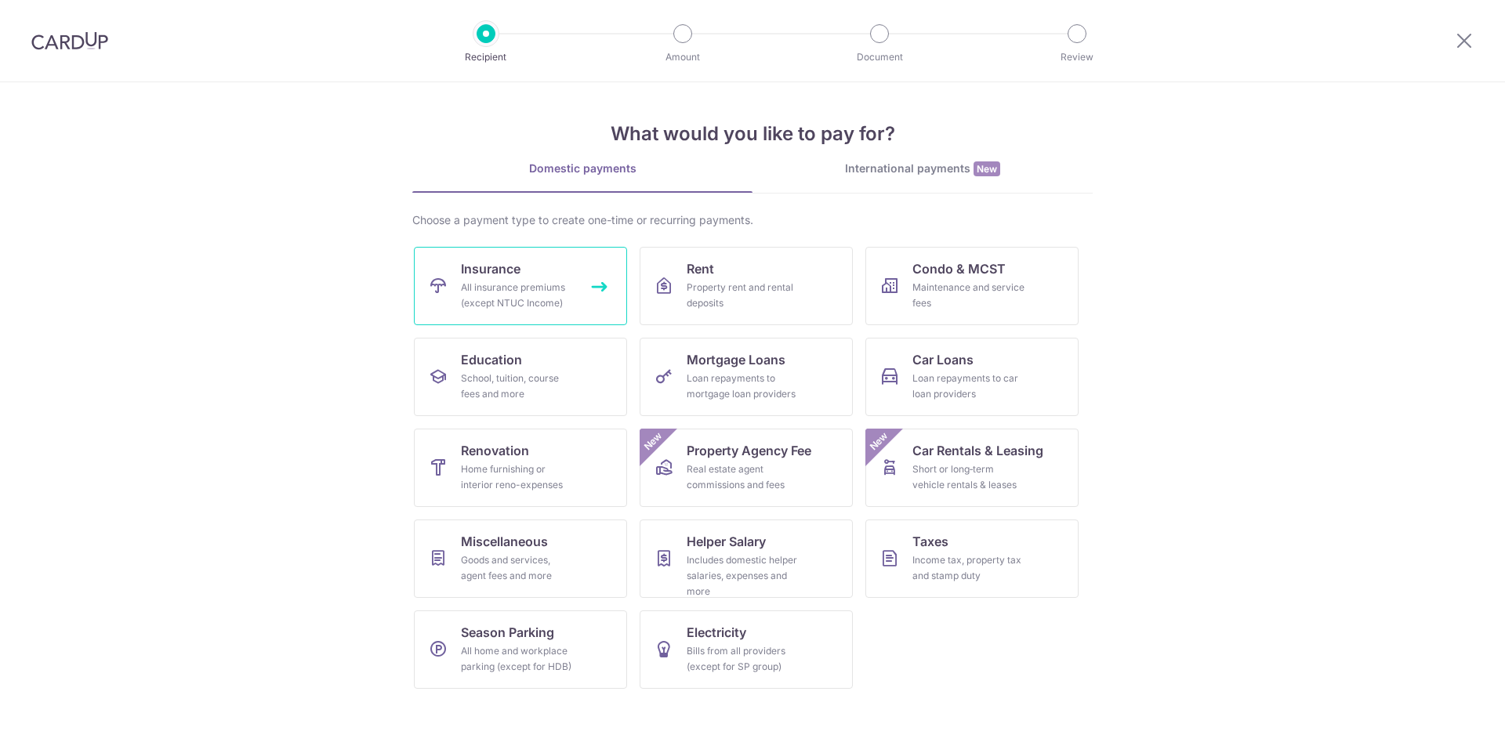
click at [498, 290] on div "All insurance premiums (except NTUC Income)" at bounding box center [517, 295] width 113 height 31
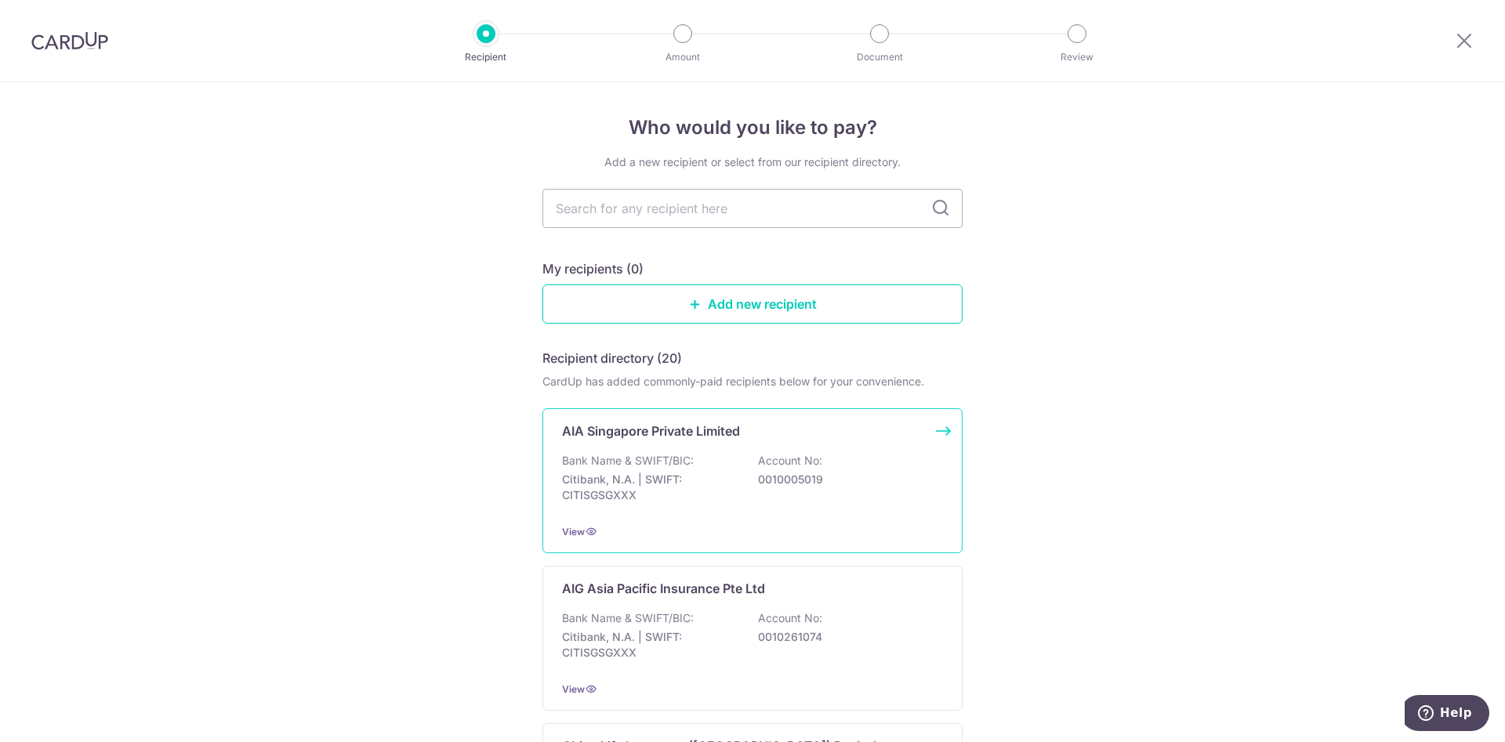
click at [654, 448] on div "AIA Singapore Private Limited Bank Name & SWIFT/BIC: Citibank, N.A. | SWIFT: CI…" at bounding box center [752, 480] width 420 height 145
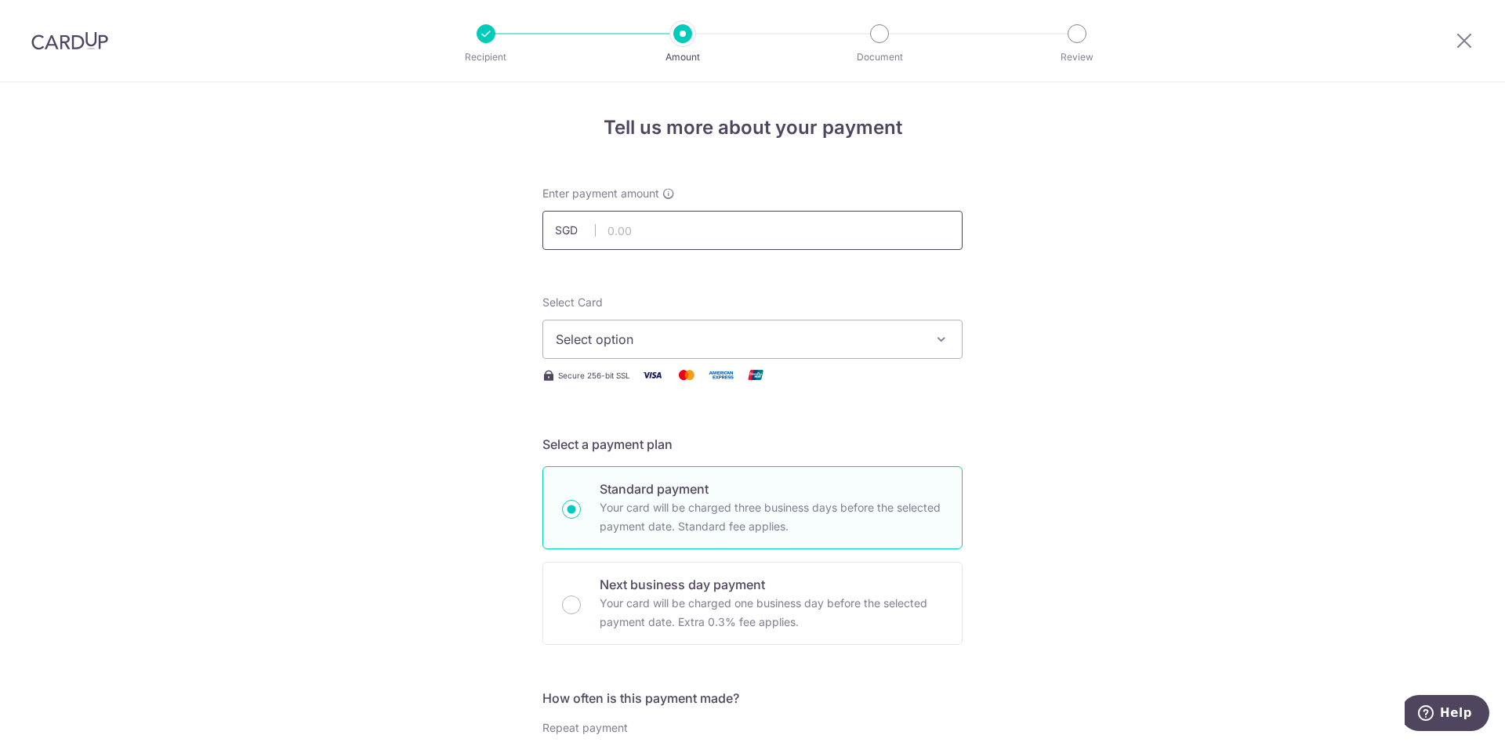
click at [676, 237] on input "text" at bounding box center [752, 230] width 420 height 39
type input "444.00"
click at [698, 338] on span "Select option" at bounding box center [738, 339] width 365 height 19
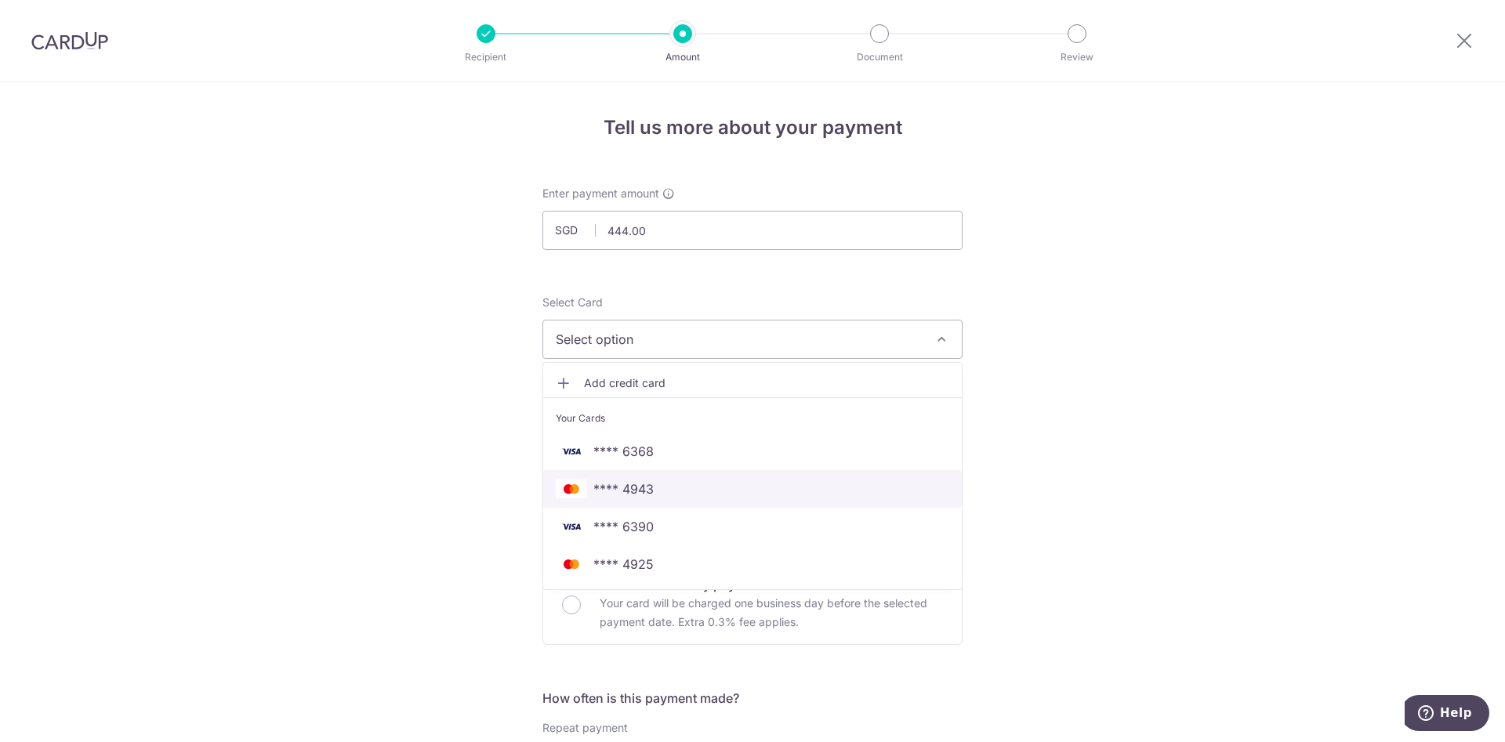
click at [686, 490] on span "**** 4943" at bounding box center [752, 489] width 393 height 19
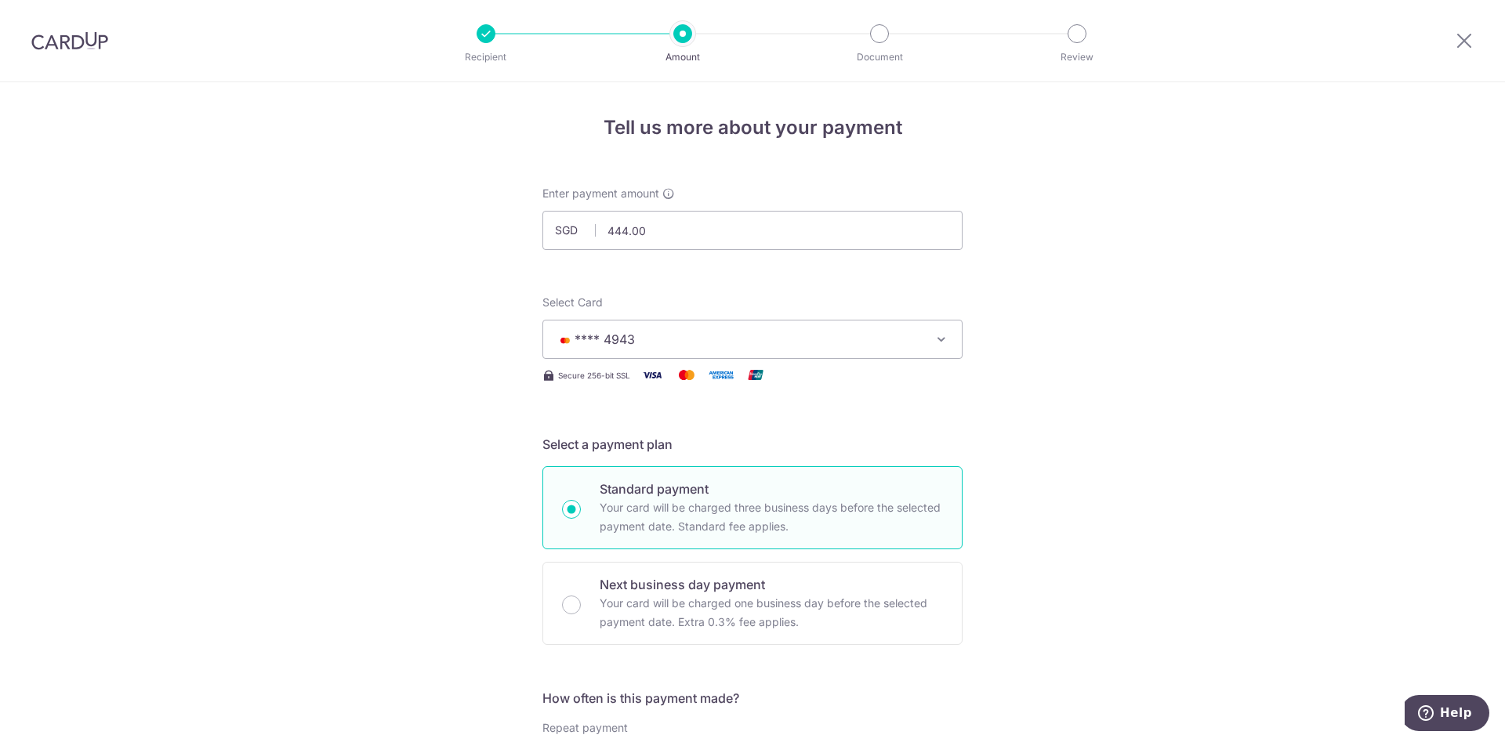
scroll to position [320, 0]
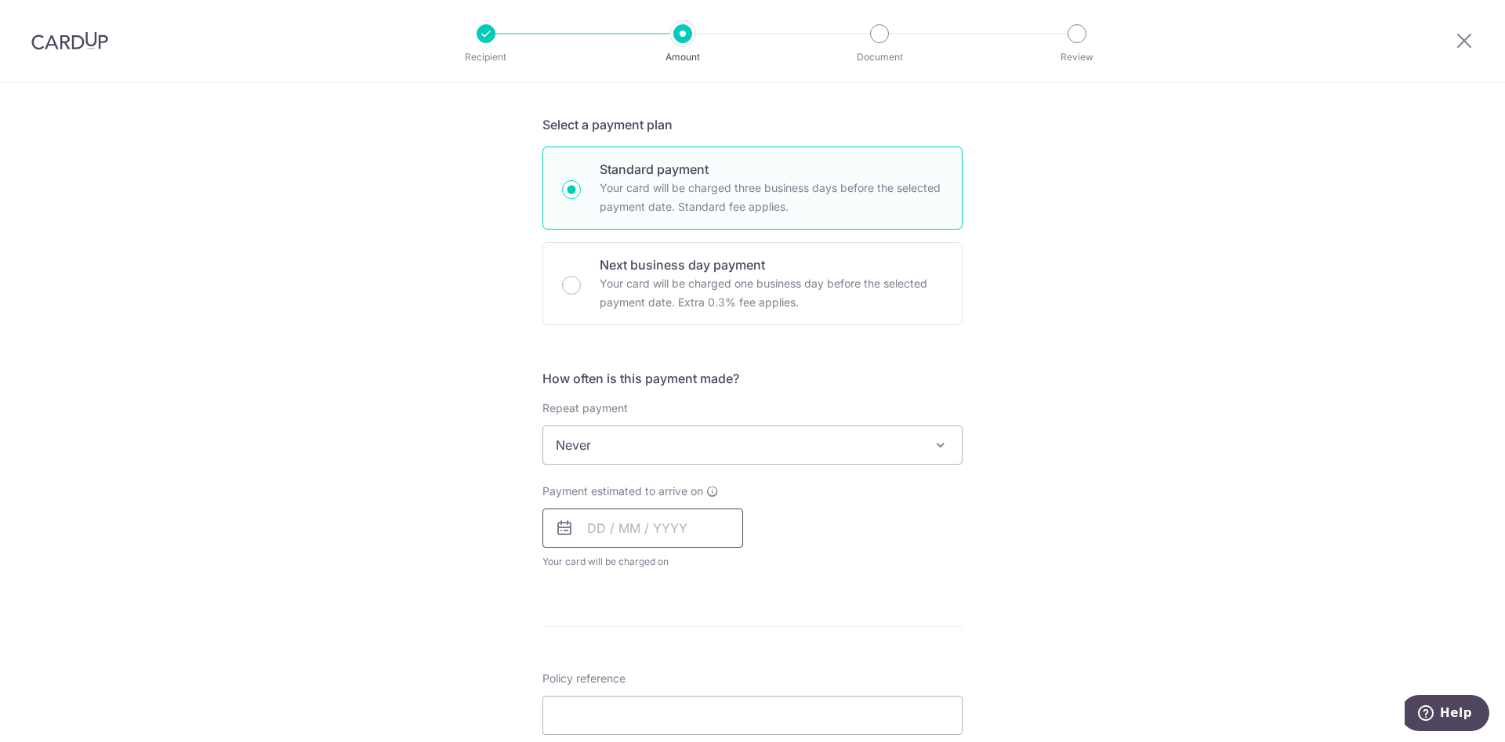
click at [642, 531] on input "text" at bounding box center [642, 528] width 201 height 39
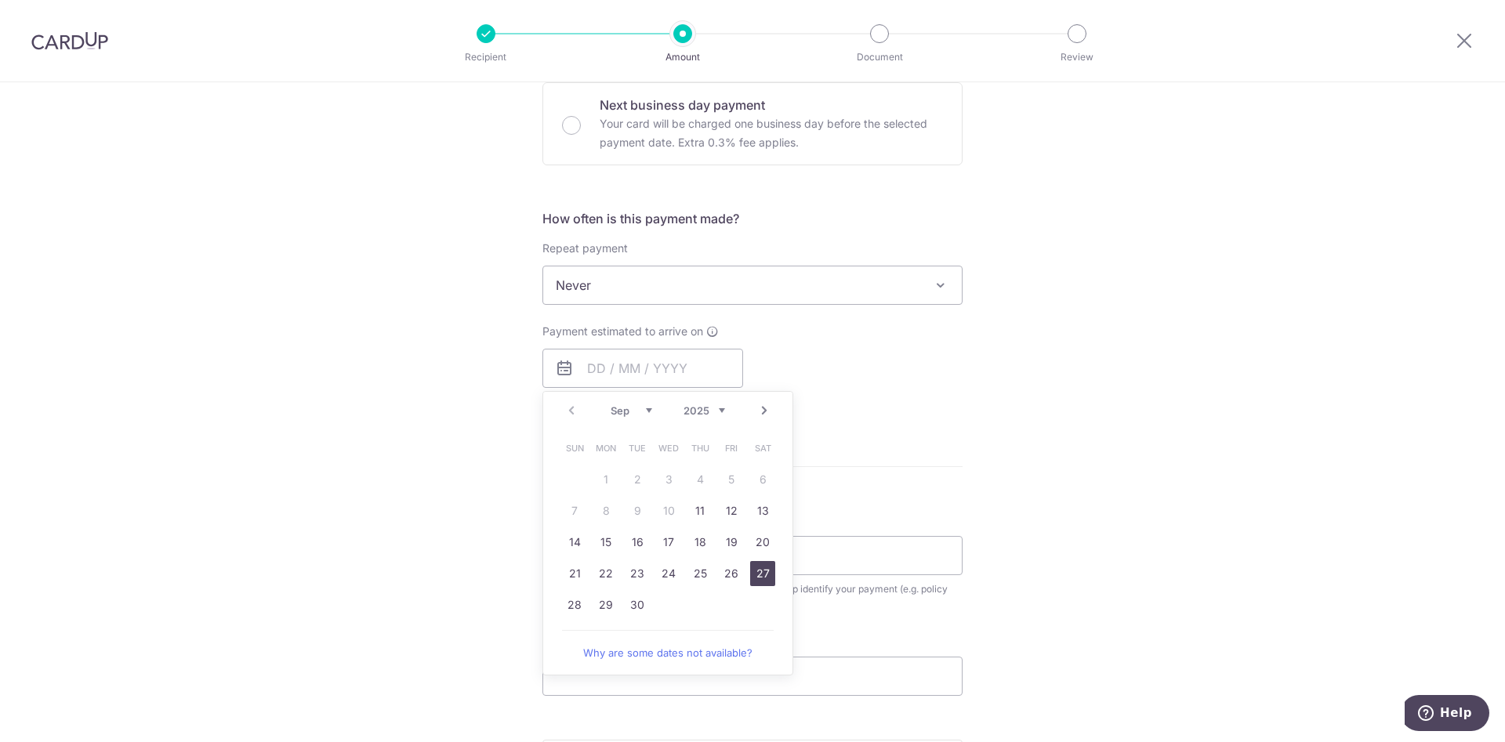
click at [763, 581] on link "27" at bounding box center [762, 573] width 25 height 25
type input "27/09/2025"
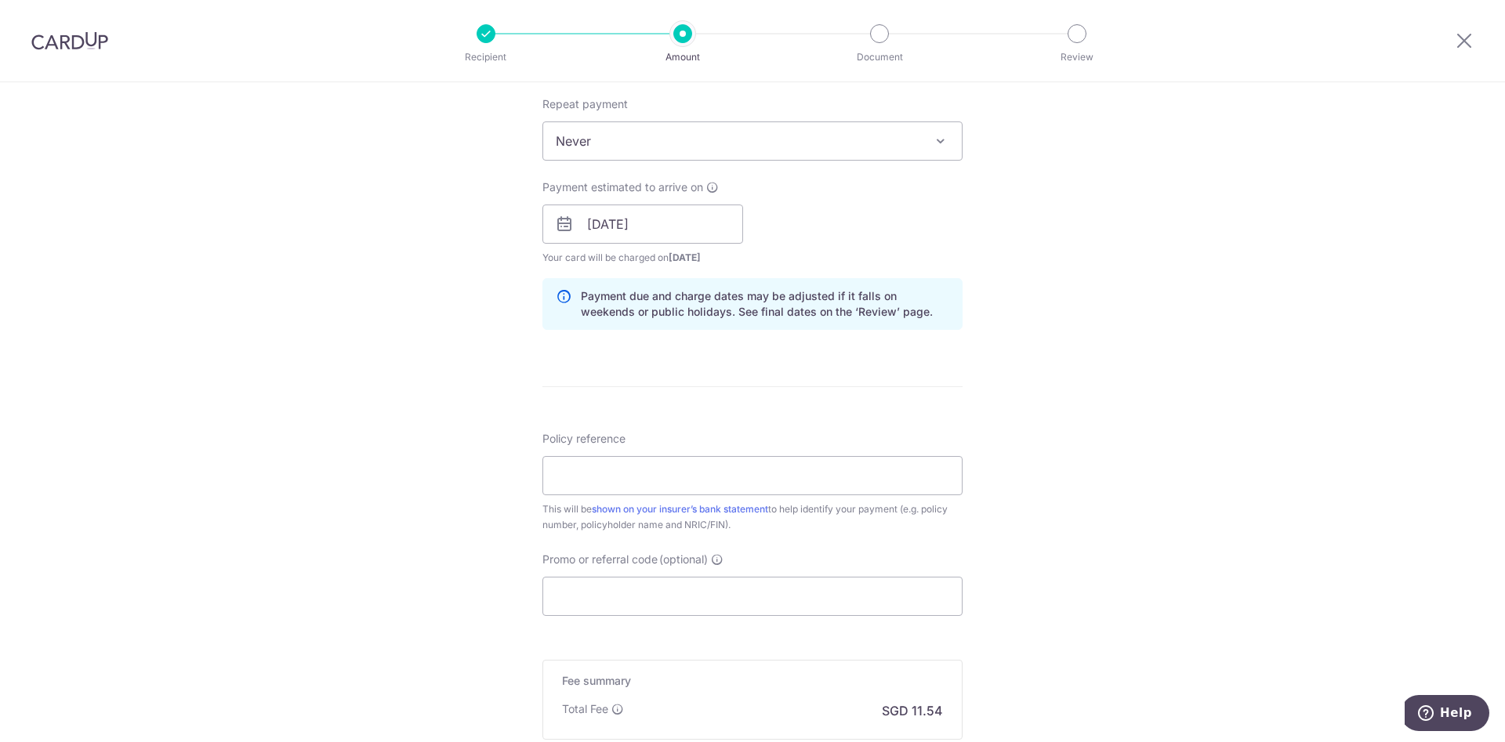
scroll to position [719, 0]
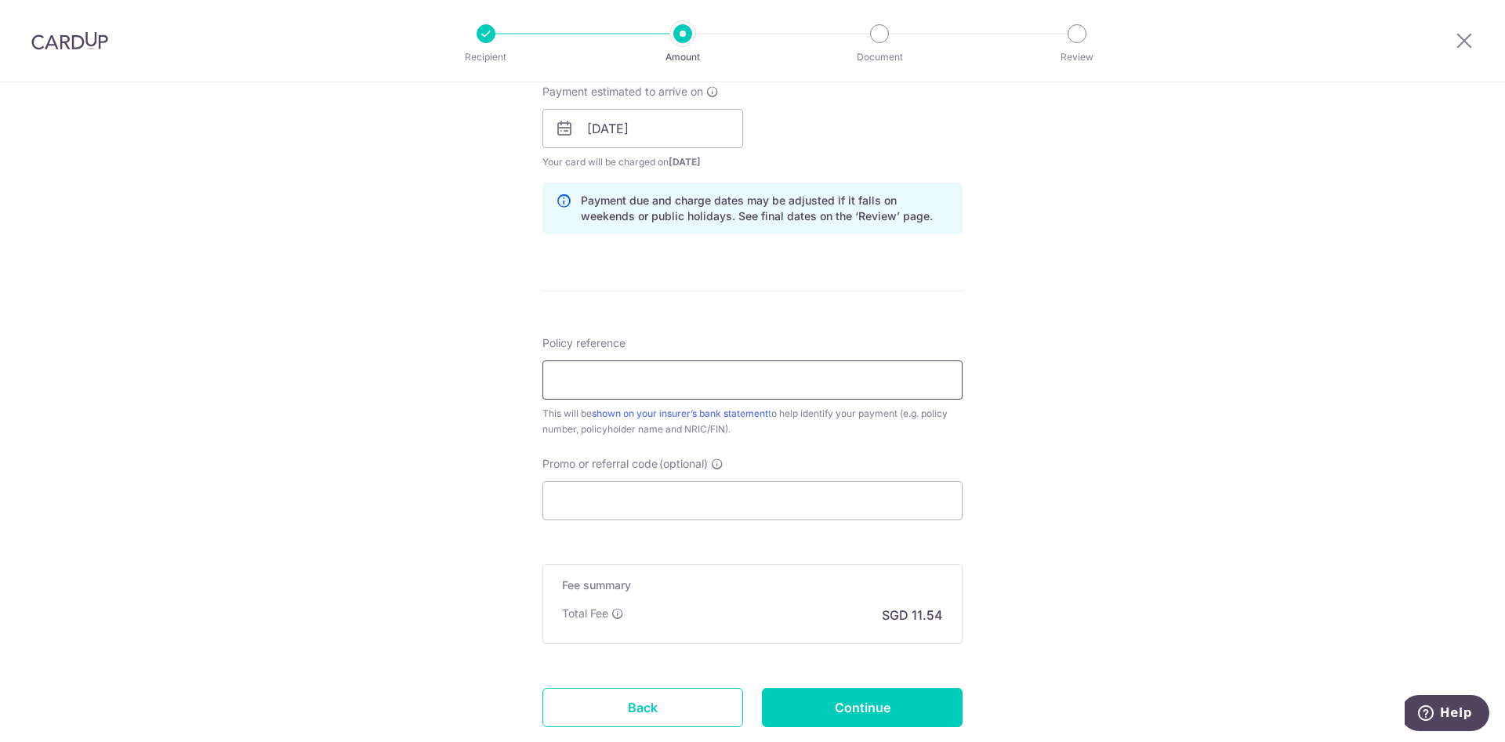
click at [660, 392] on input "Policy reference" at bounding box center [752, 380] width 420 height 39
paste input "L532714725"
type input "L532714725"
click at [719, 509] on input "Promo or referral code (optional)" at bounding box center [752, 500] width 420 height 39
paste input "OCBC90NMC"
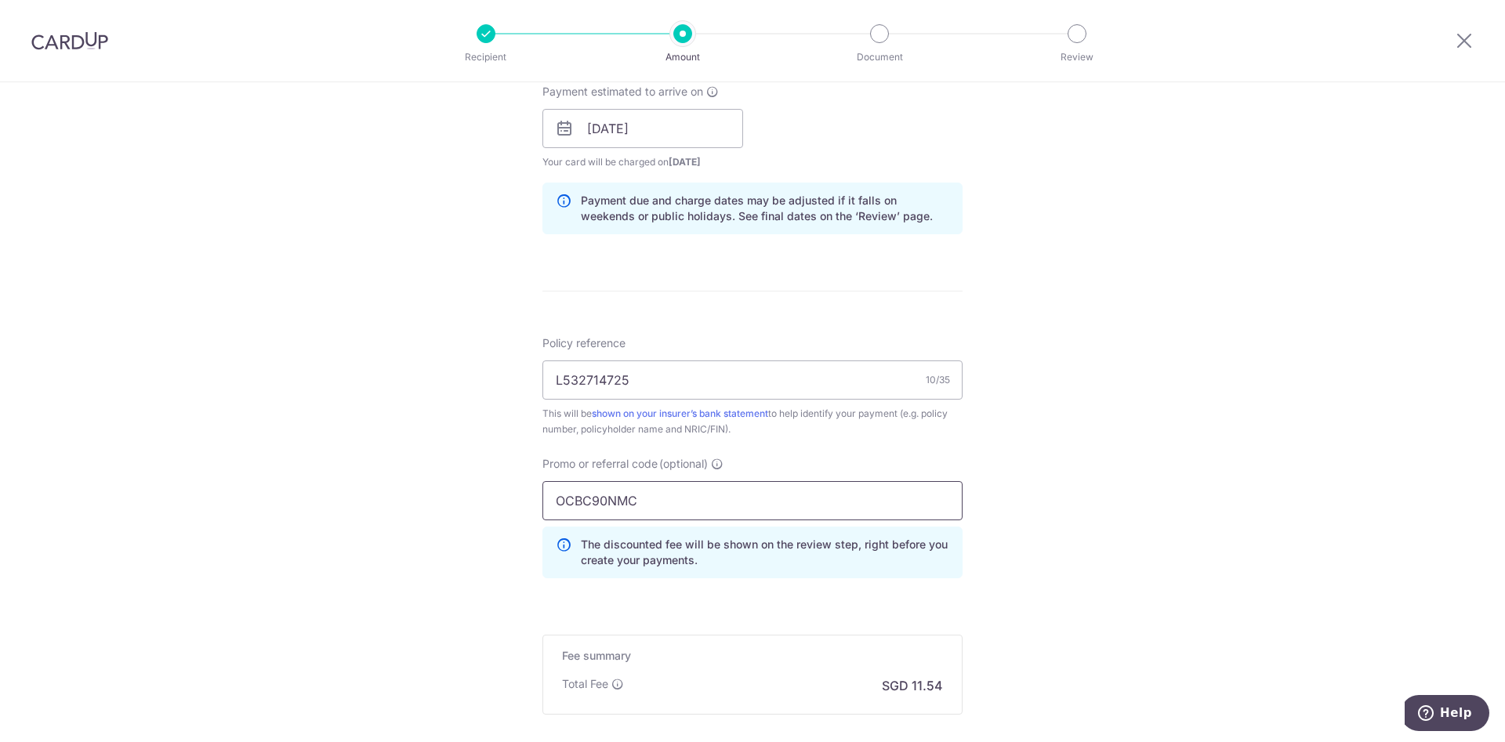
scroll to position [893, 0]
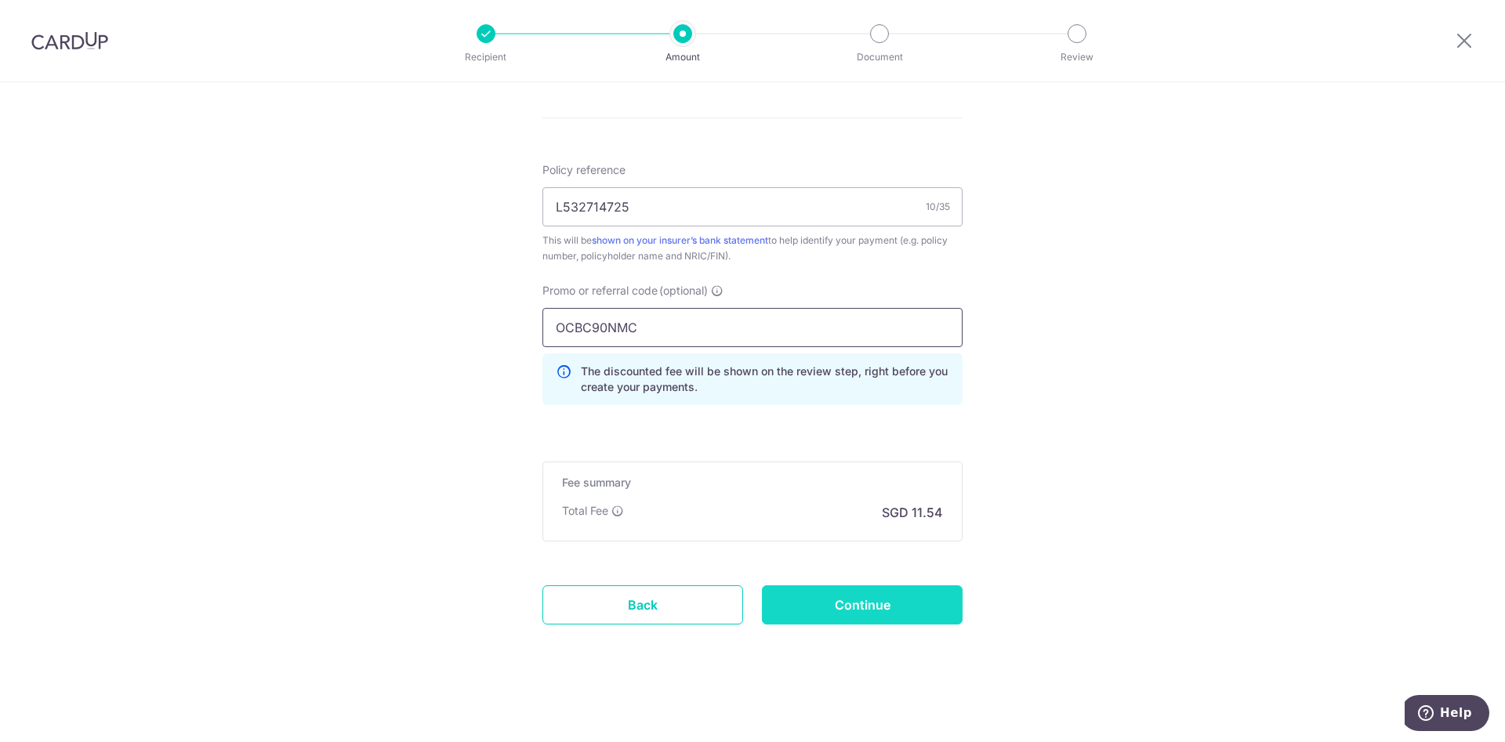
type input "OCBC90NMC"
click at [841, 603] on input "Continue" at bounding box center [862, 604] width 201 height 39
type input "Create Schedule"
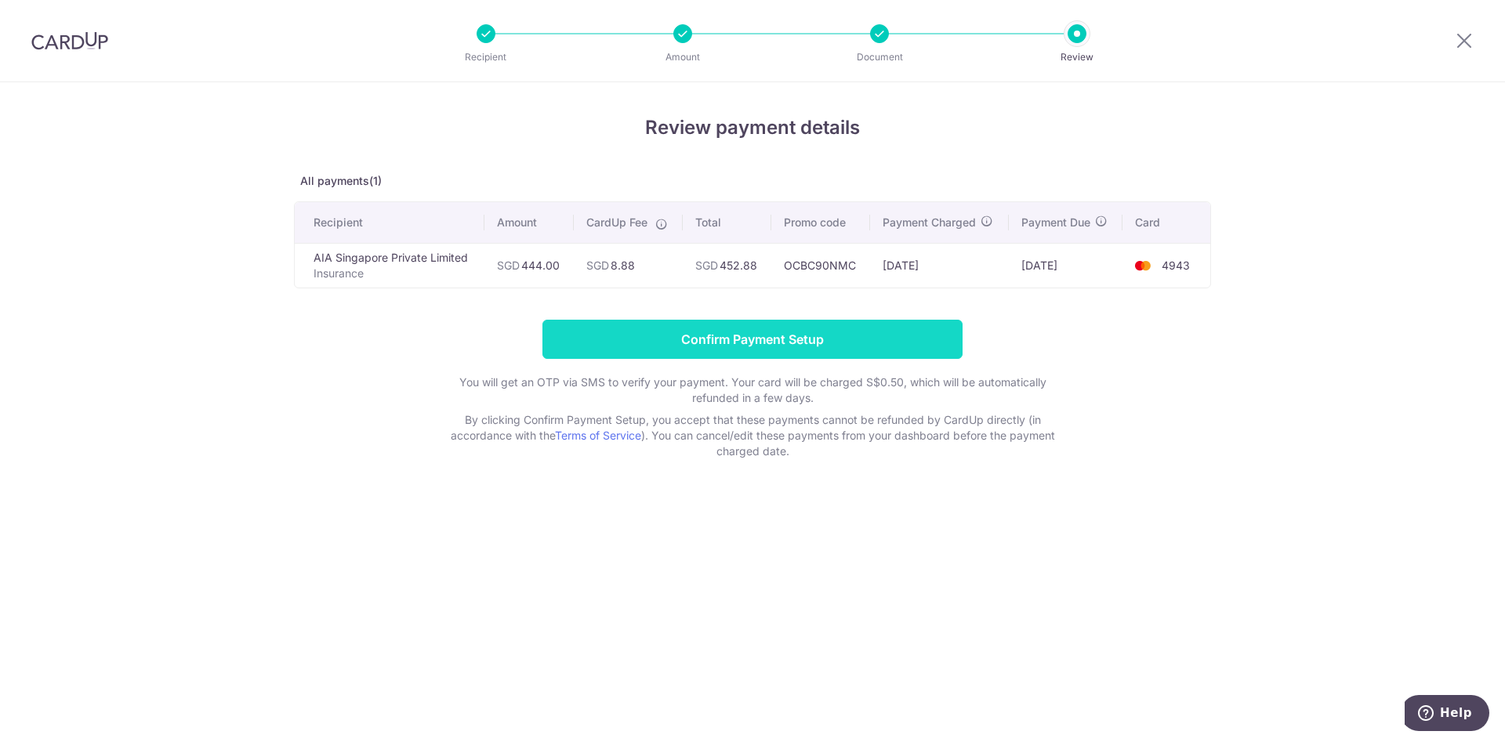
click at [833, 346] on input "Confirm Payment Setup" at bounding box center [752, 339] width 420 height 39
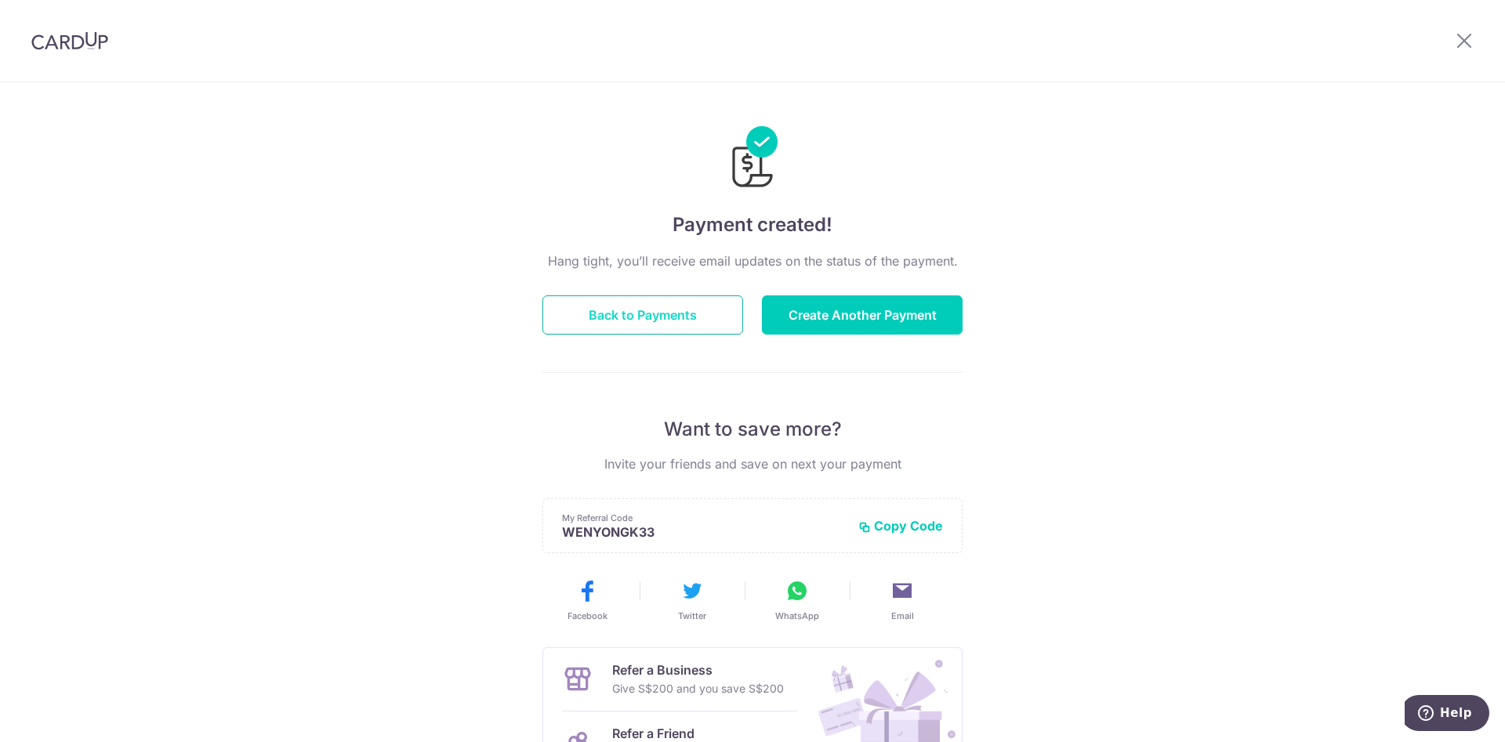
click at [694, 317] on button "Back to Payments" at bounding box center [642, 314] width 201 height 39
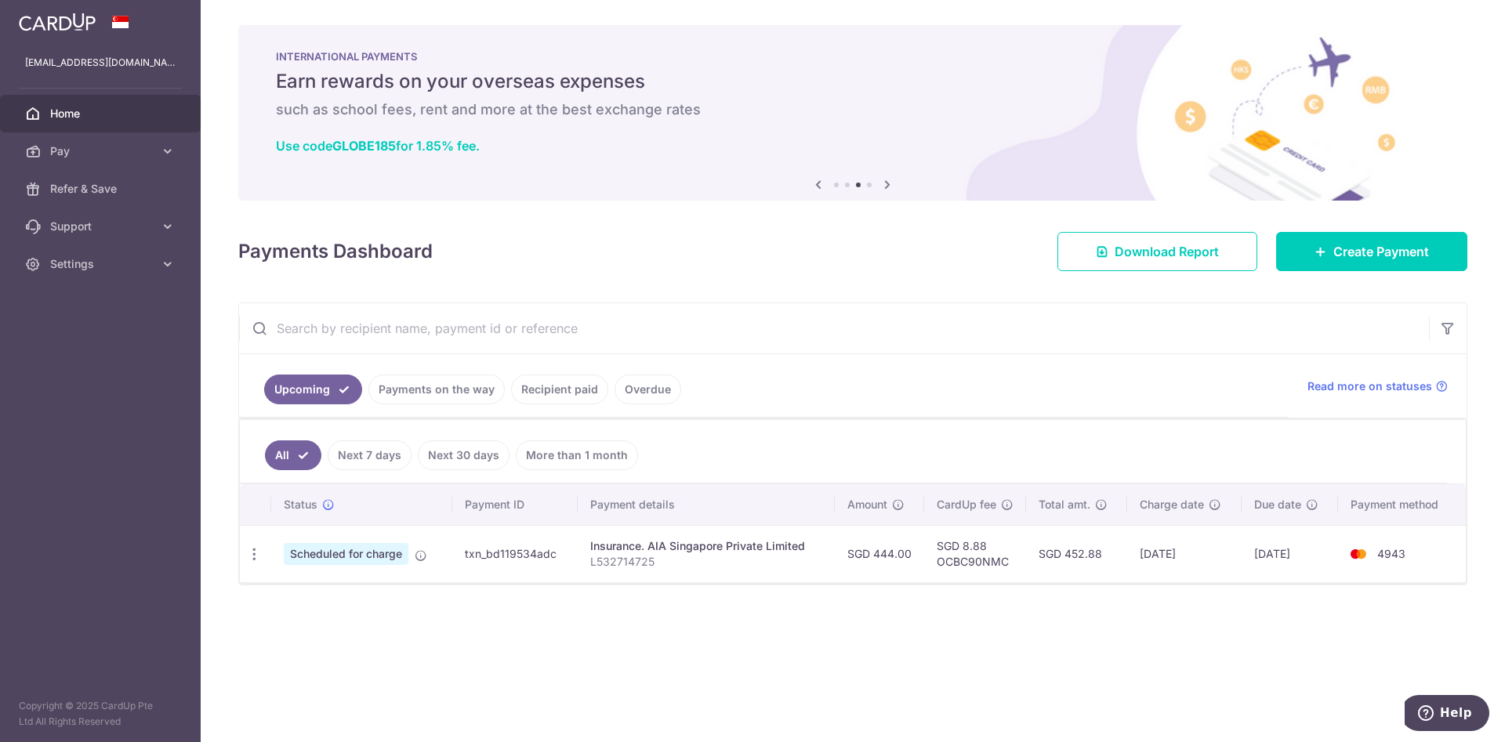
click at [97, 121] on link "Home" at bounding box center [100, 114] width 201 height 38
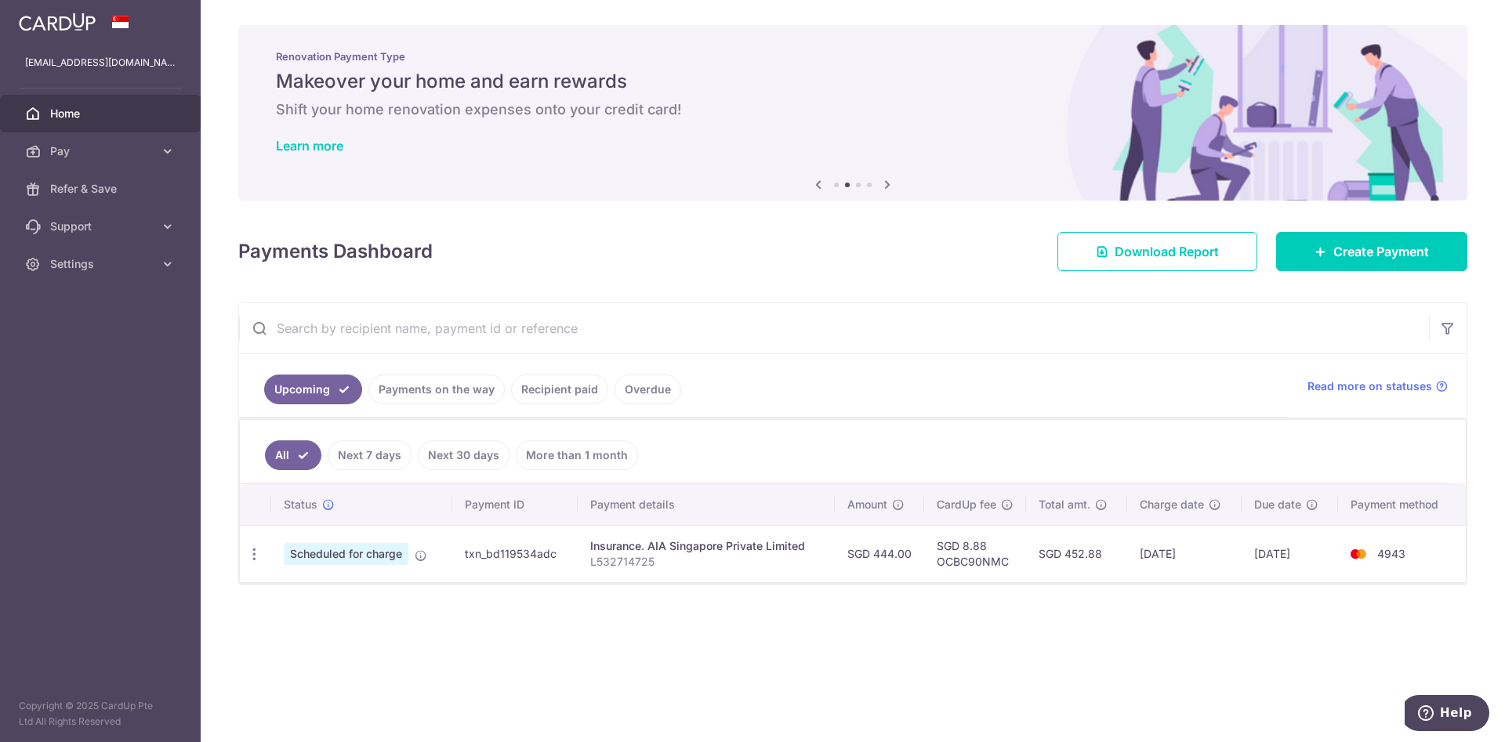
click at [545, 389] on link "Recipient paid" at bounding box center [559, 390] width 97 height 30
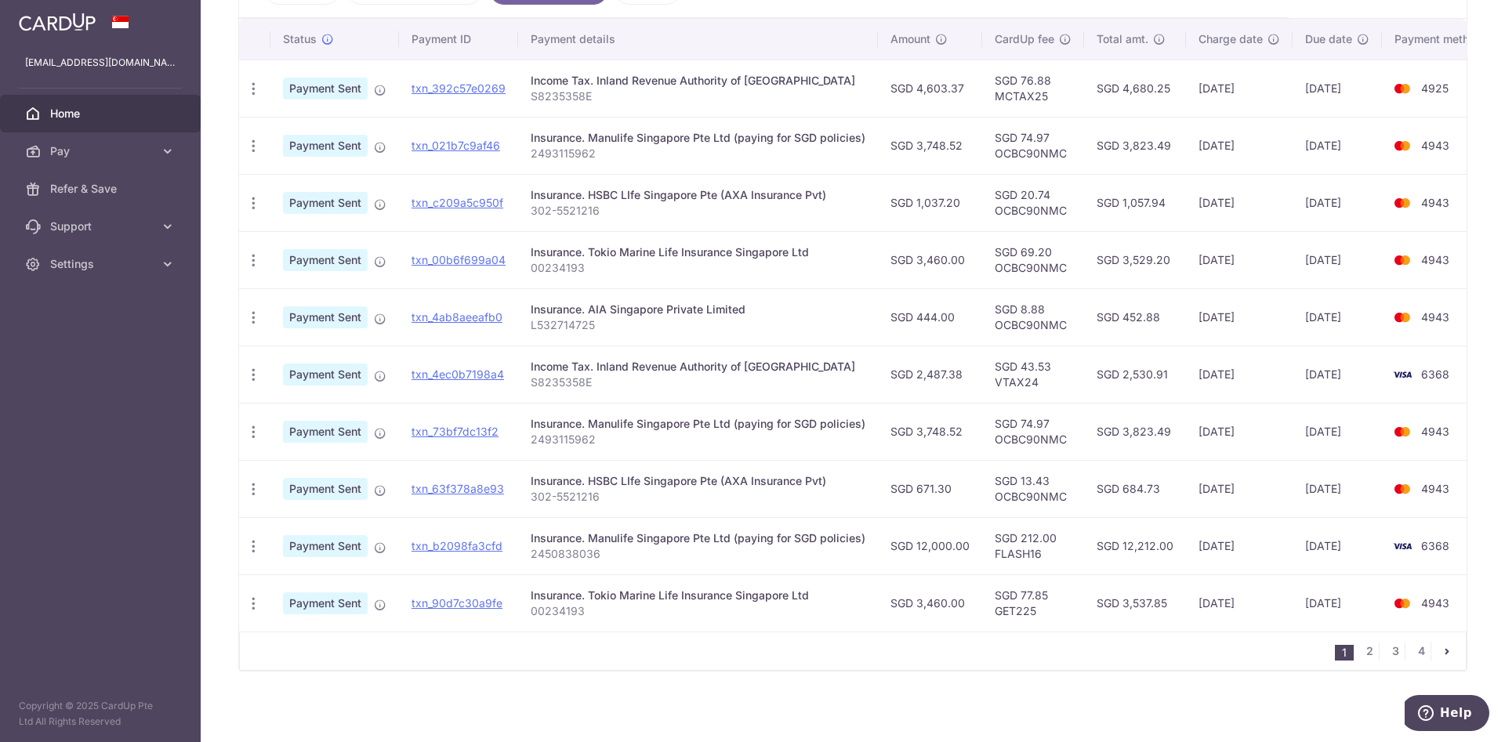
scroll to position [403, 0]
click at [1367, 644] on link "2" at bounding box center [1369, 648] width 19 height 19
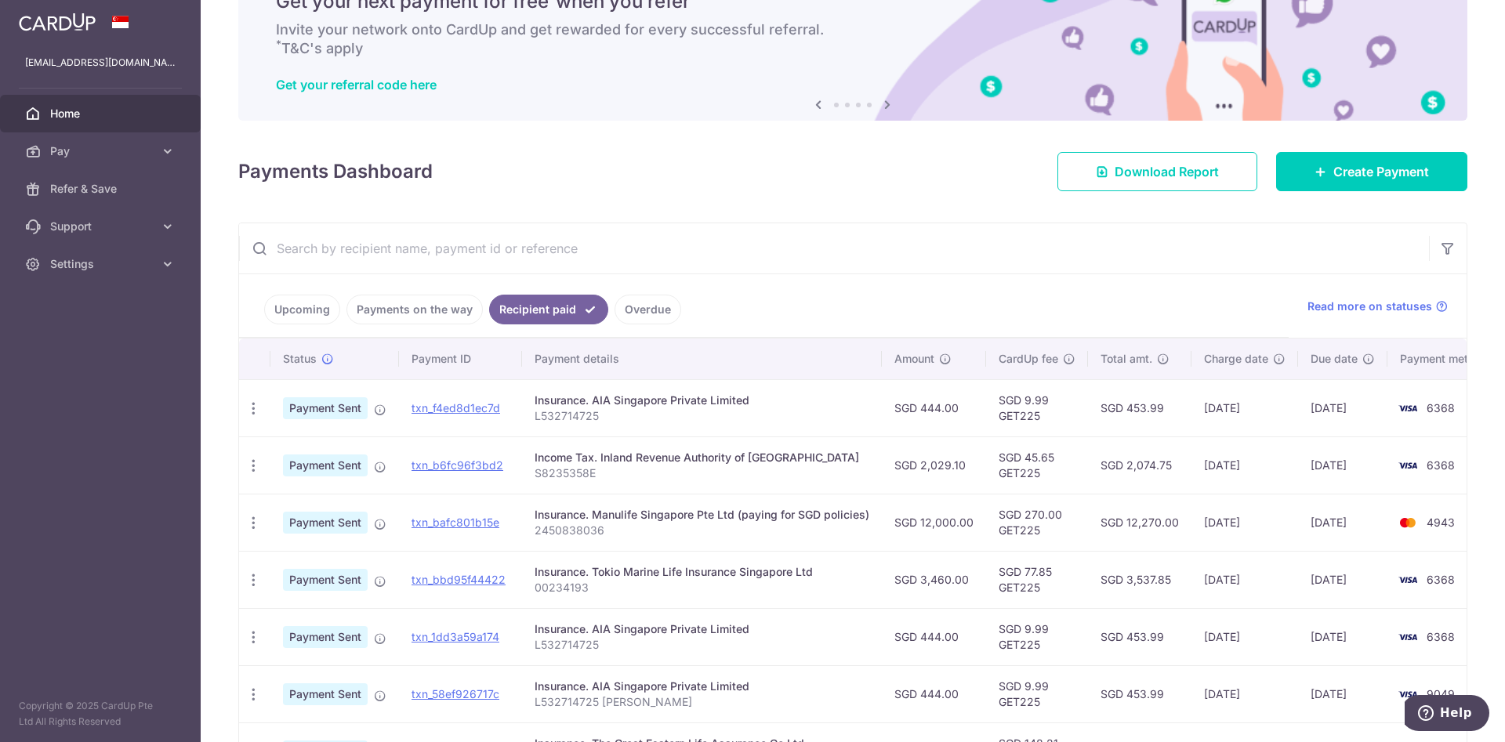
scroll to position [0, 0]
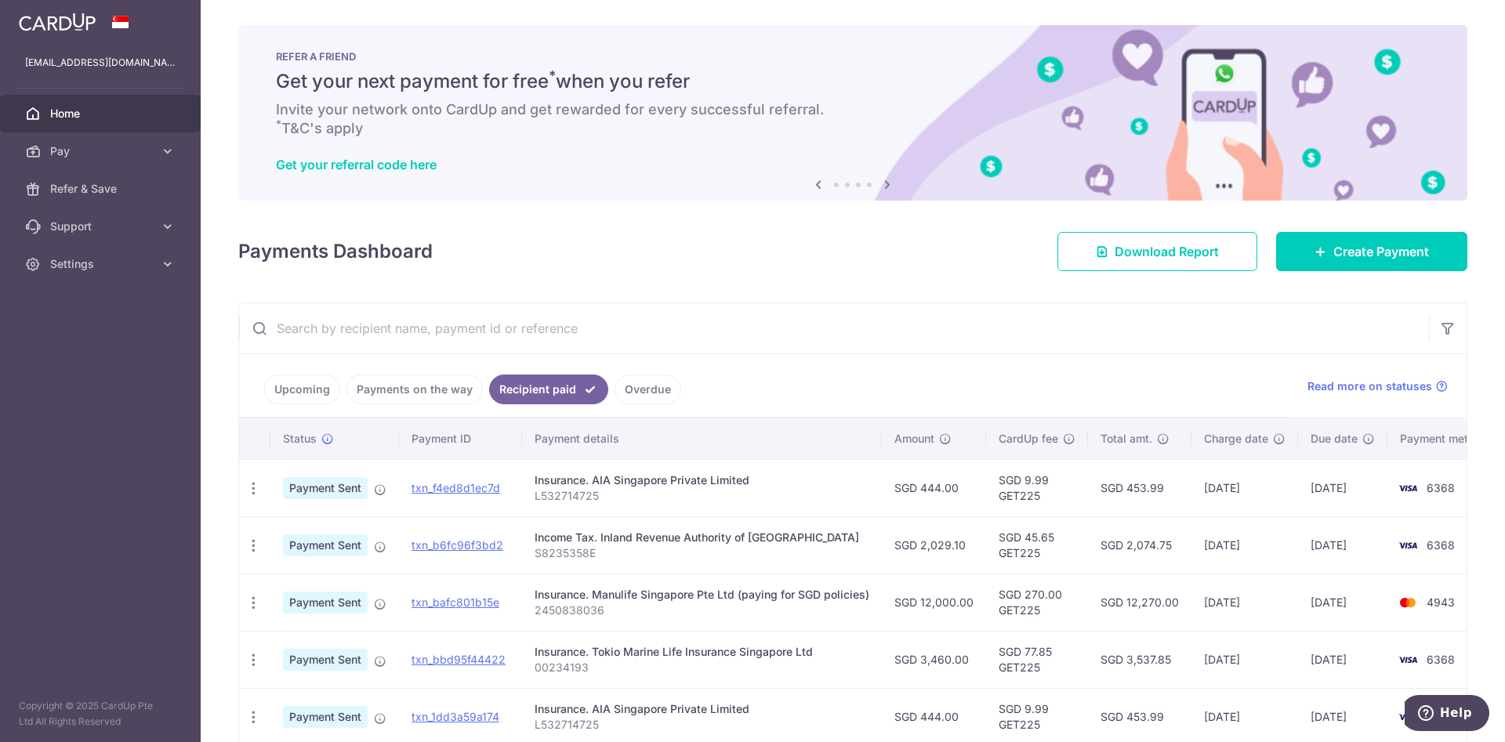
click at [48, 111] on link "Home" at bounding box center [100, 114] width 201 height 38
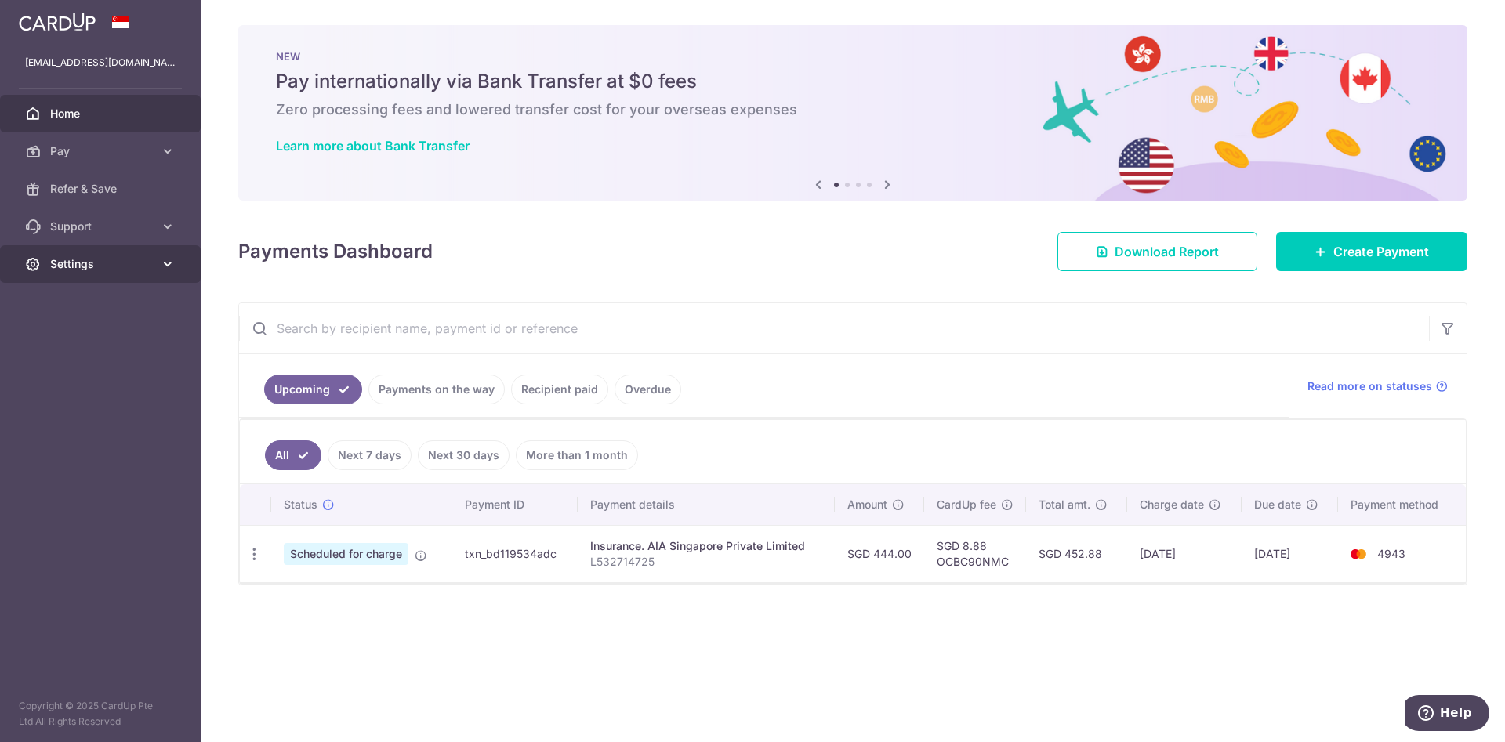
click at [175, 269] on icon at bounding box center [168, 264] width 16 height 16
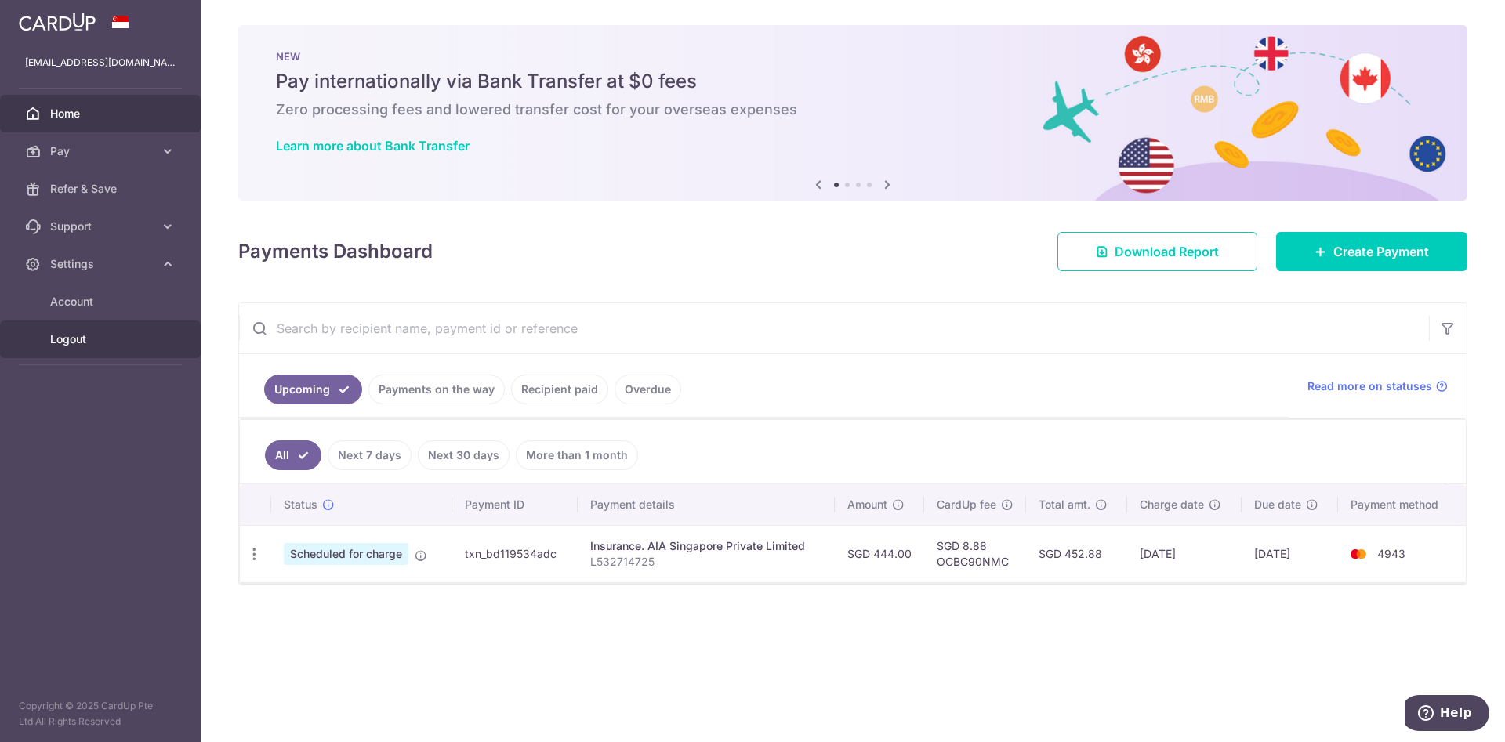
click at [71, 343] on span "Logout" at bounding box center [101, 340] width 103 height 16
